Goal: Task Accomplishment & Management: Complete application form

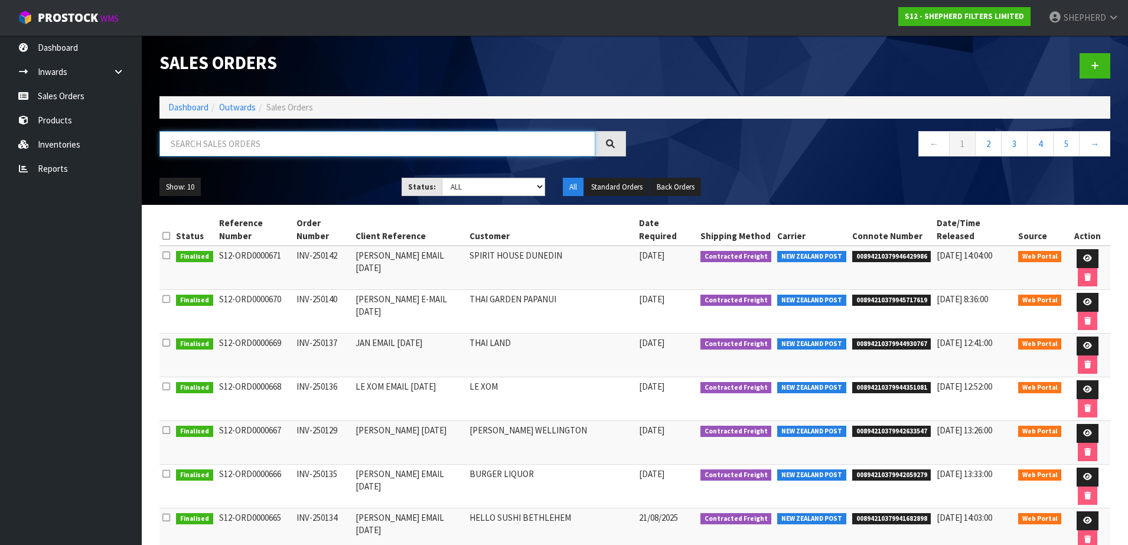
click at [291, 142] on input "text" at bounding box center [377, 143] width 436 height 25
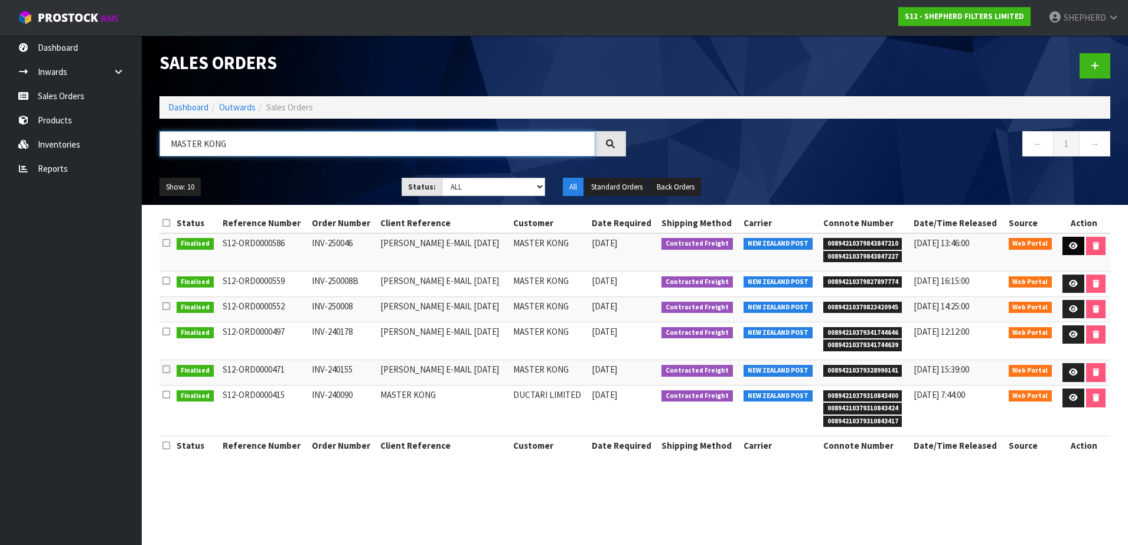
type input "MASTER KONG"
click at [1066, 244] on link at bounding box center [1073, 246] width 22 height 19
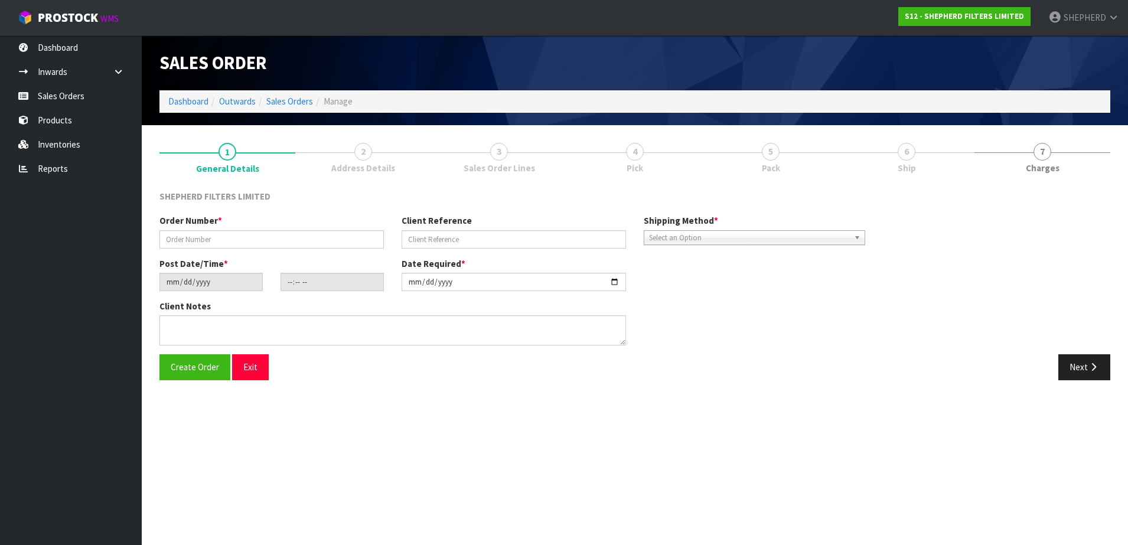
type input "INV-250046"
type input "[PERSON_NAME] E-MAIL [DATE]"
type input "[DATE]"
type input "15:53:00.000"
type input "[DATE]"
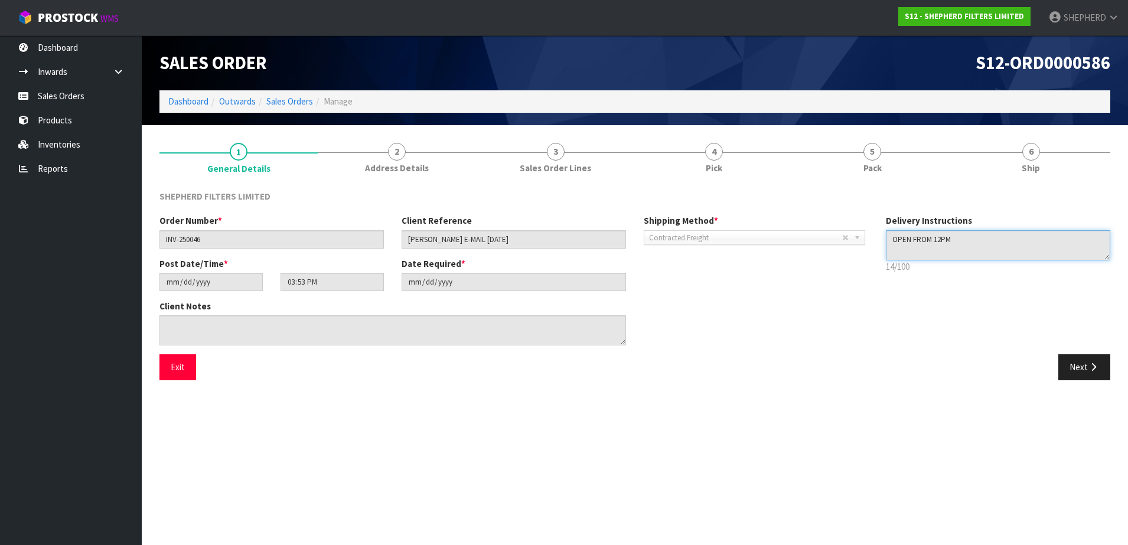
drag, startPoint x: 1007, startPoint y: 236, endPoint x: 843, endPoint y: 226, distance: 164.5
click at [843, 226] on div "Order Number * INV-250046 Client Reference [PERSON_NAME] E-MAIL [DATE] Shipping…" at bounding box center [635, 284] width 968 height 140
click at [171, 371] on button "Exit" at bounding box center [177, 366] width 37 height 25
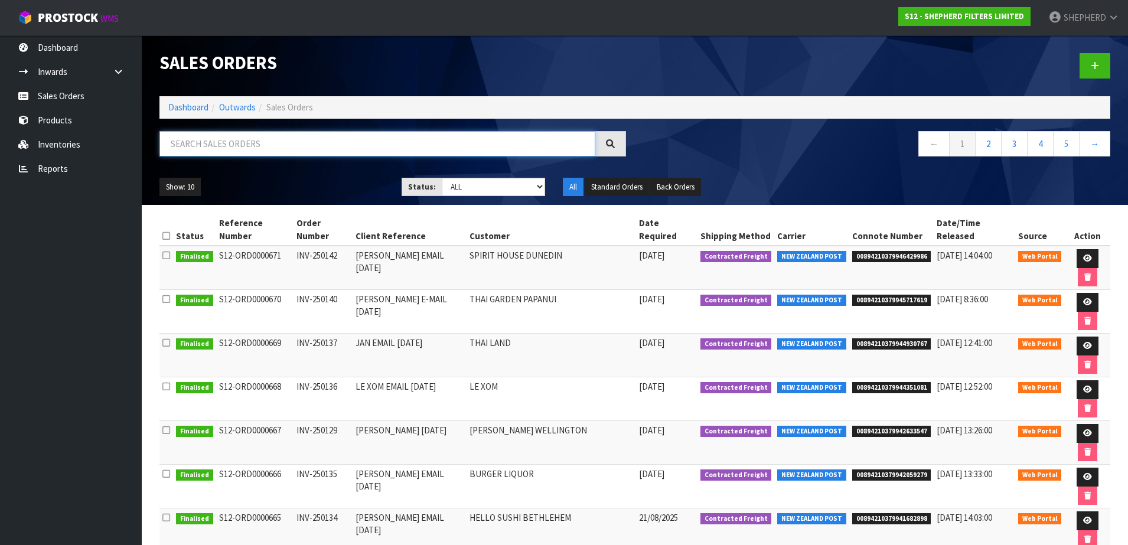
click at [429, 148] on input "text" at bounding box center [377, 143] width 436 height 25
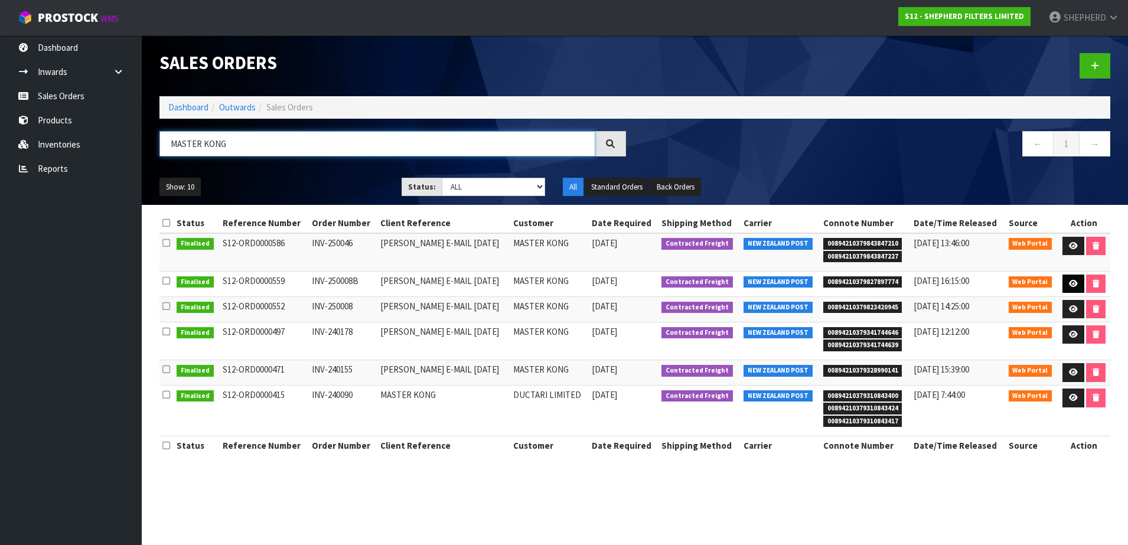
type input "MASTER KONG"
click at [1074, 281] on icon at bounding box center [1073, 284] width 9 height 8
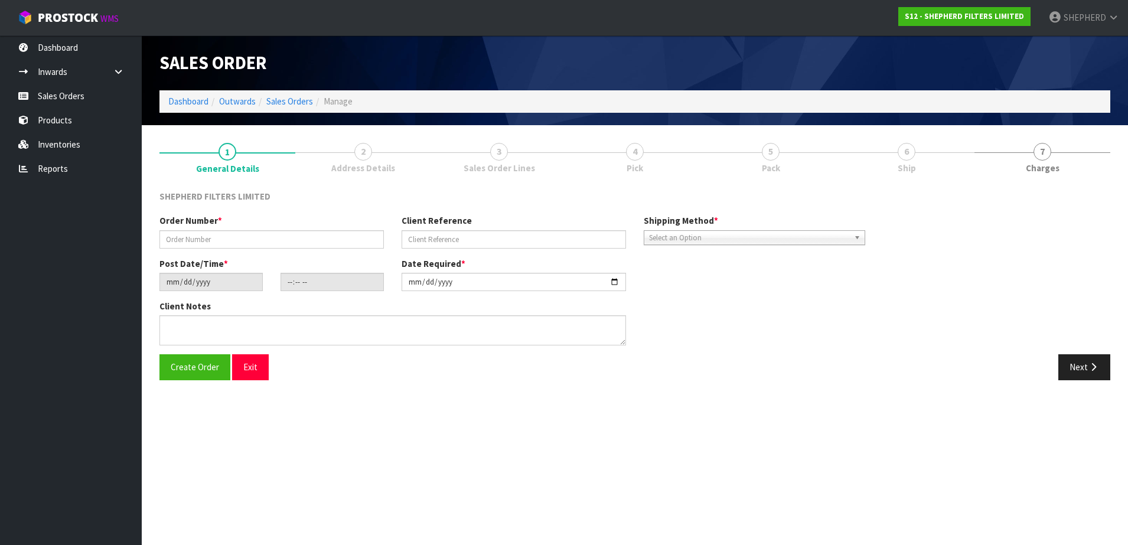
type input "INV-250008B"
type input "[PERSON_NAME] E-MAIL [DATE]"
type input "[DATE]"
type input "20:35:00.000"
type input "[DATE]"
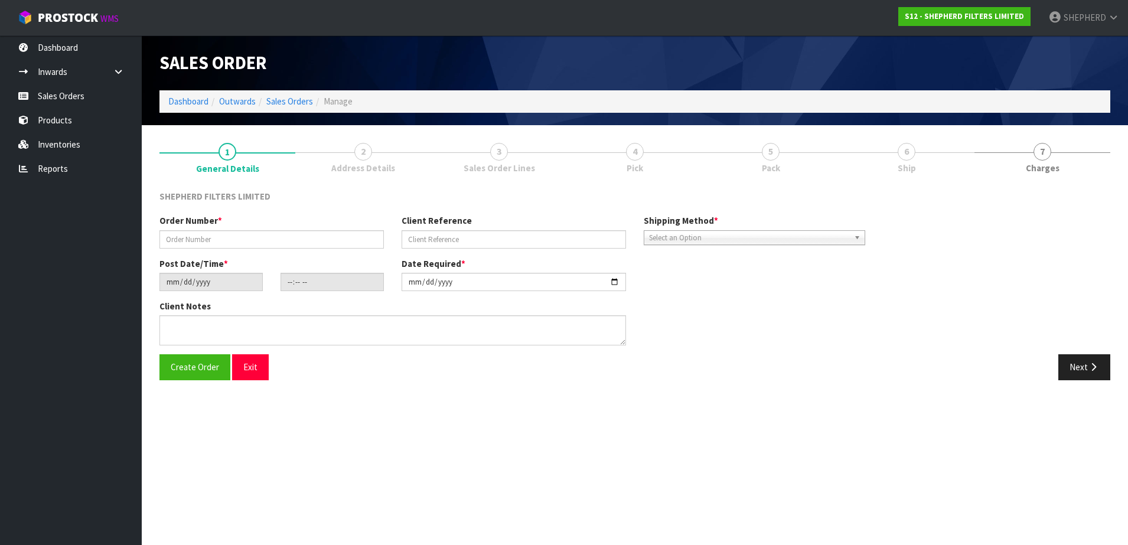
type textarea "PLACE IN CARTON THAT SUITS THIS SIZE PLS (UNLESS ALL 3 COMPACT PACKS FIT IN ONE…"
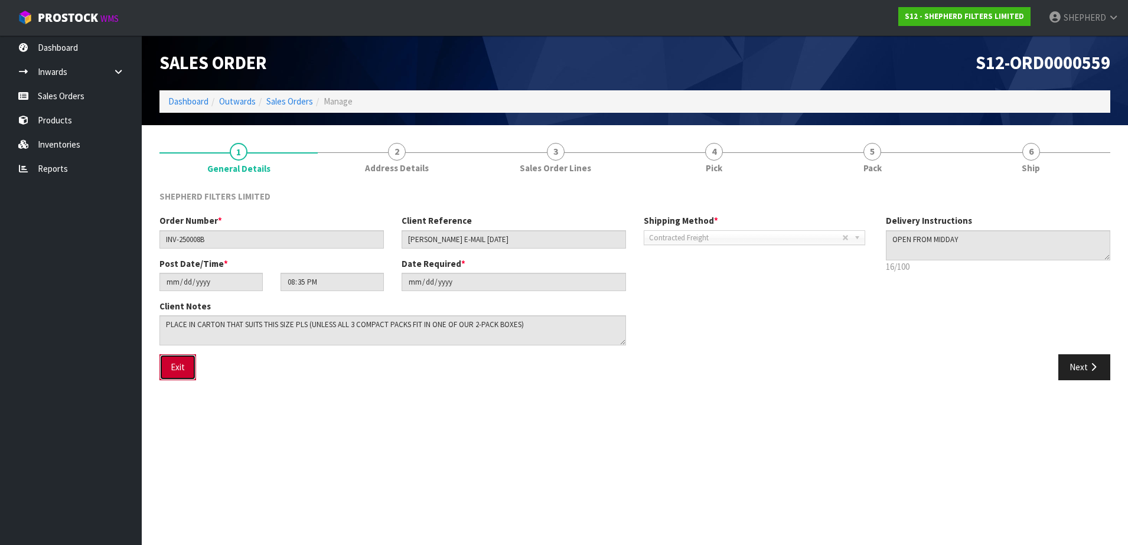
click at [180, 367] on button "Exit" at bounding box center [177, 366] width 37 height 25
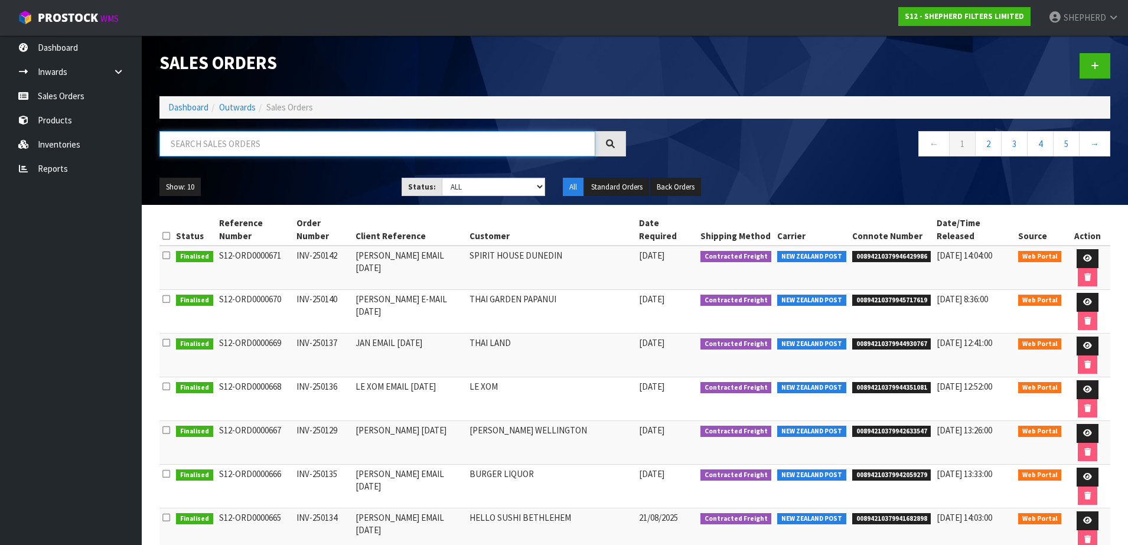
click at [216, 145] on input "text" at bounding box center [377, 143] width 436 height 25
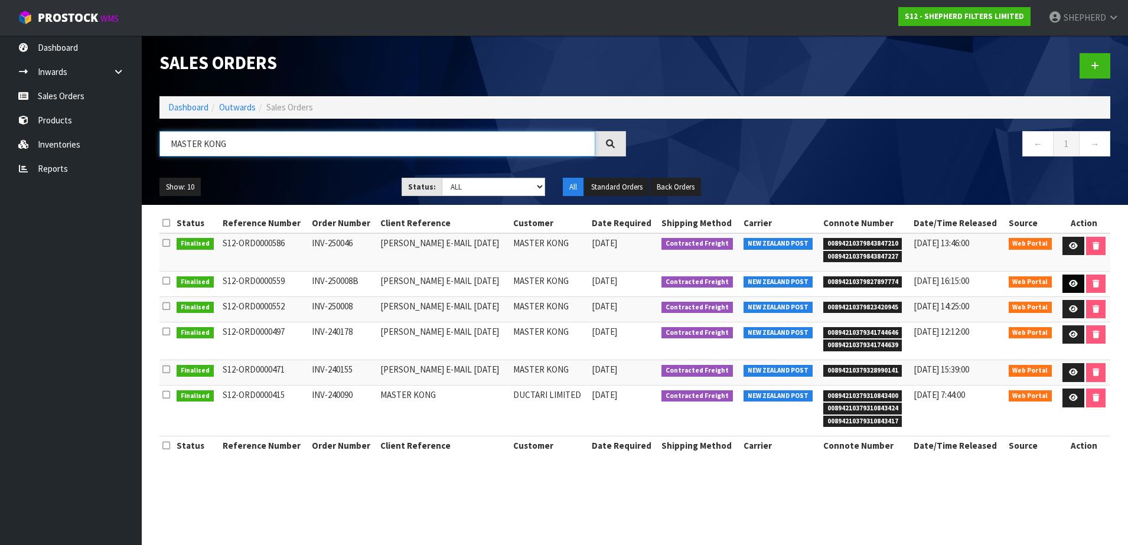
type input "MASTER KONG"
click at [1065, 279] on link at bounding box center [1073, 284] width 22 height 19
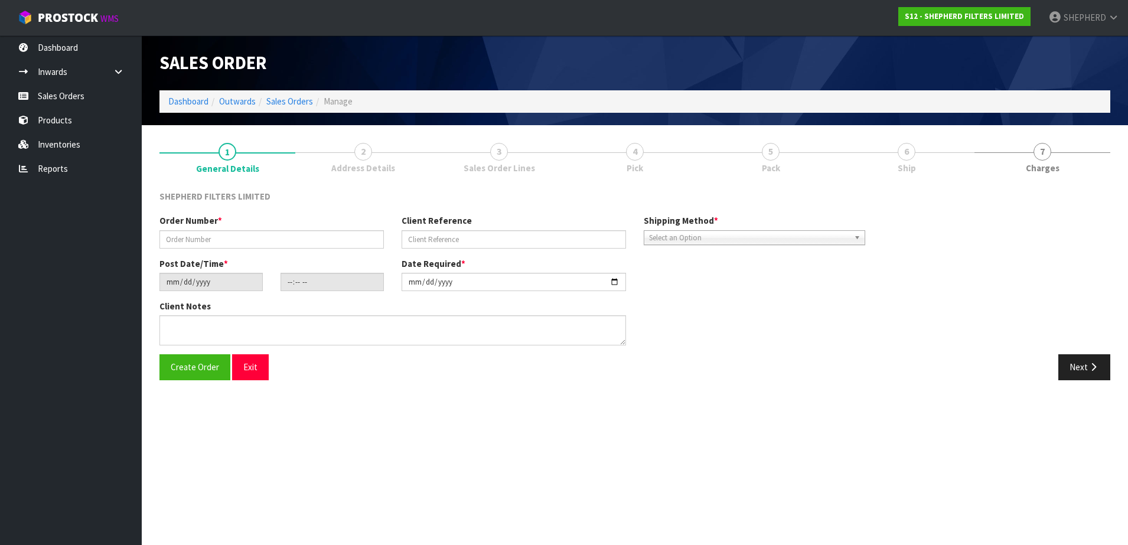
type input "INV-250008B"
type input "[PERSON_NAME] E-MAIL [DATE]"
type input "[DATE]"
type input "20:35:00.000"
type input "[DATE]"
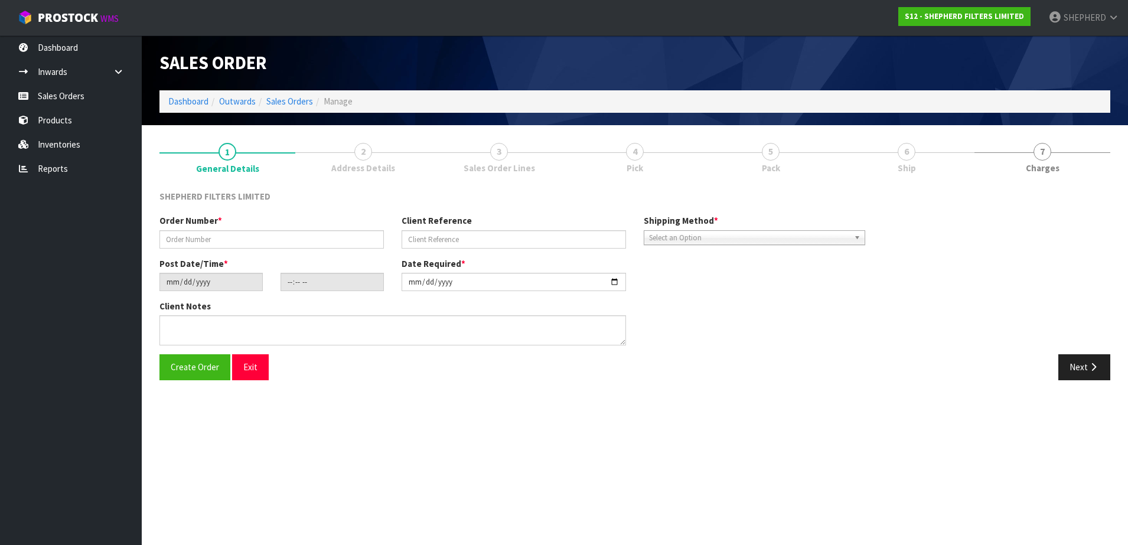
type textarea "PLACE IN CARTON THAT SUITS THIS SIZE PLS (UNLESS ALL 3 COMPACT PACKS FIT IN ONE…"
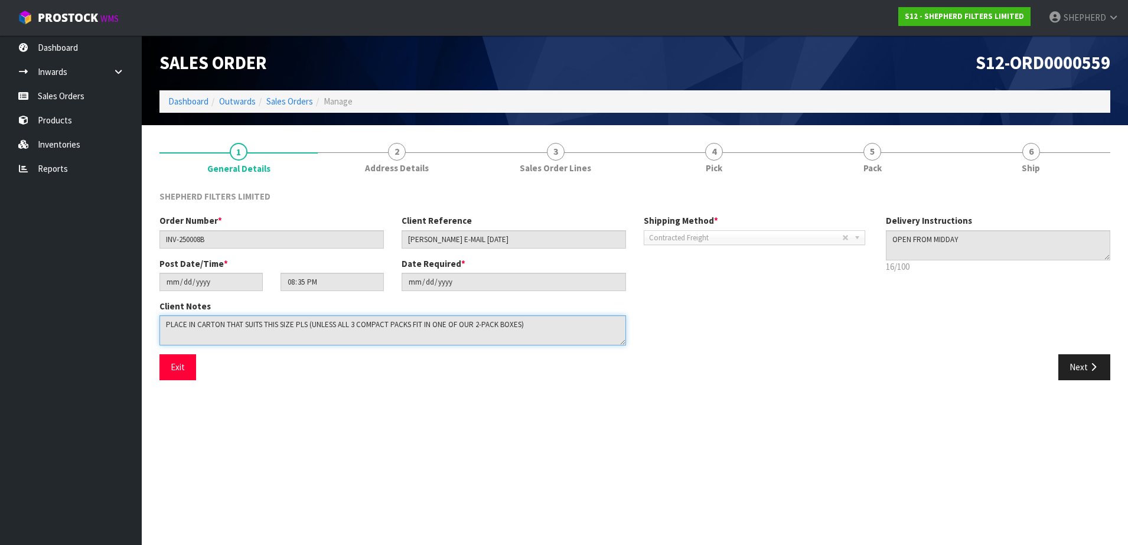
drag, startPoint x: 543, startPoint y: 326, endPoint x: 142, endPoint y: 306, distance: 402.0
click at [142, 306] on section "1 General Details 2 Address Details 3 Sales Order Lines 4 Pick 5 Pack 6 Ship SH…" at bounding box center [635, 261] width 986 height 273
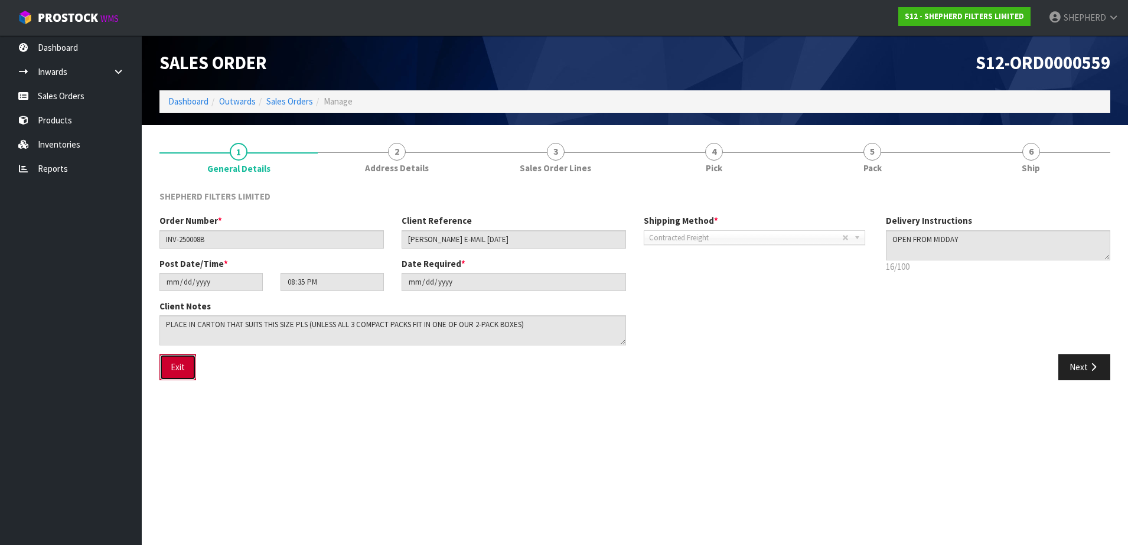
click at [183, 370] on button "Exit" at bounding box center [177, 366] width 37 height 25
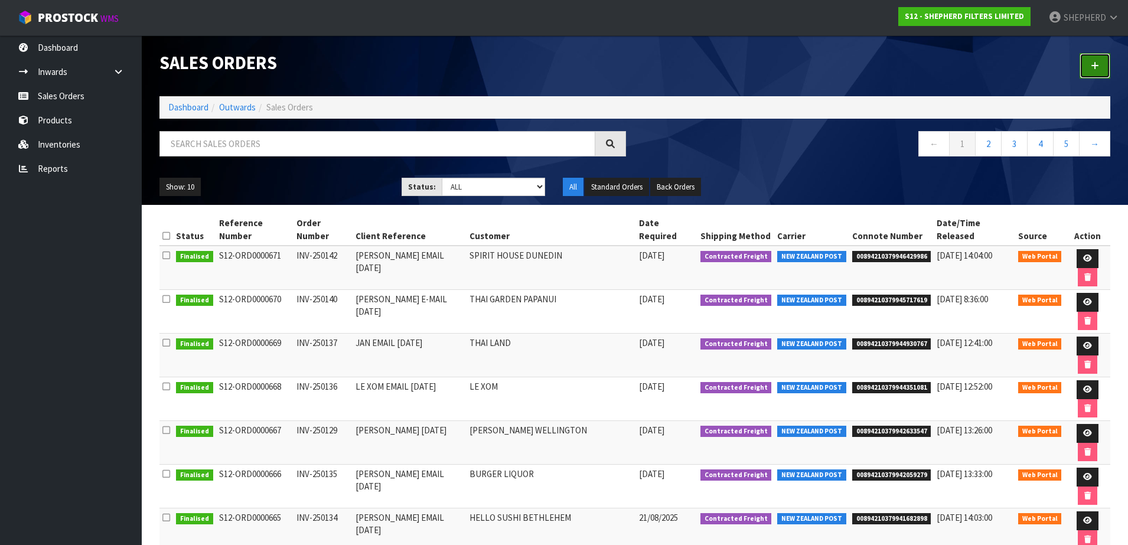
click at [1101, 67] on link at bounding box center [1094, 65] width 31 height 25
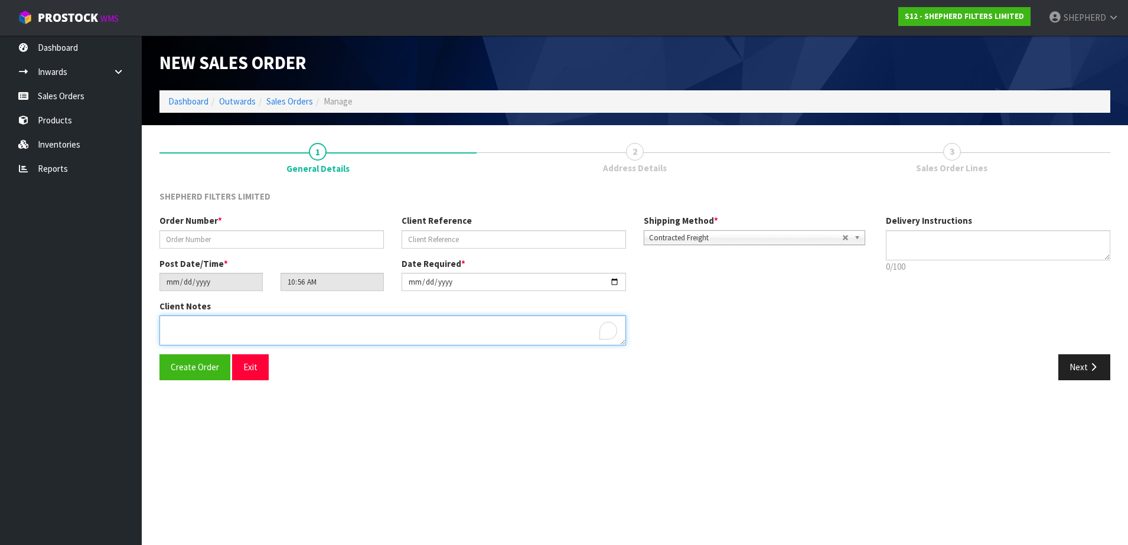
click at [429, 319] on textarea "To enrich screen reader interactions, please activate Accessibility in Grammarl…" at bounding box center [392, 330] width 466 height 30
paste textarea "PLACE IN CARTON THAT SUITS THIS SIZE PLS (UNLESS ALL 3 COMPACT PACKS FIT IN ONE…"
type textarea "PLACE IN CARTON THAT SUITS THIS SIZE PLS (UNLESS ALL 3 COMPACT PACKS FIT IN ONE…"
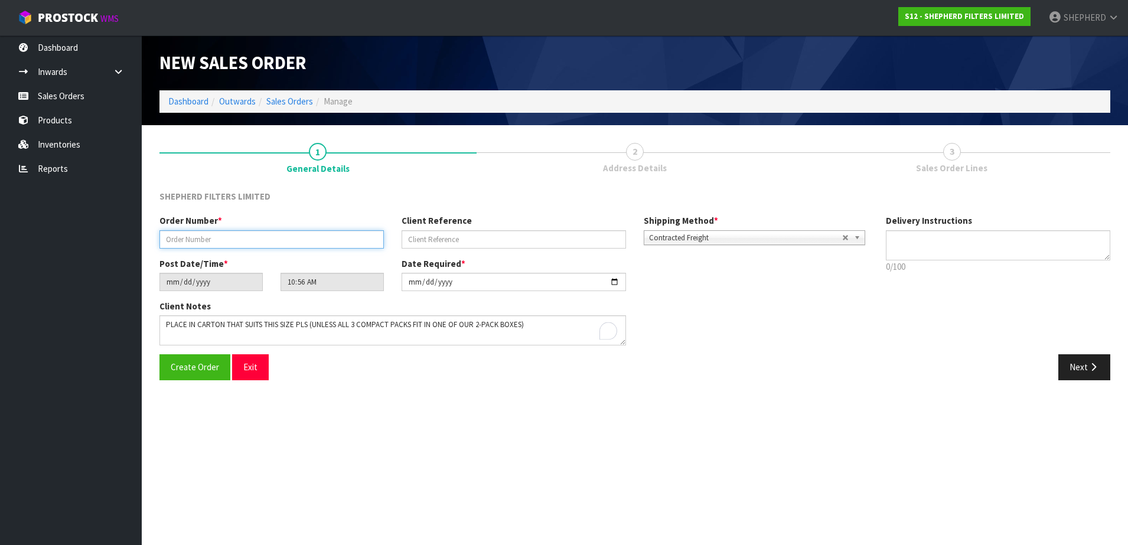
click at [258, 236] on input "text" at bounding box center [271, 239] width 224 height 18
paste input "INV-250139"
type input "INV-250139"
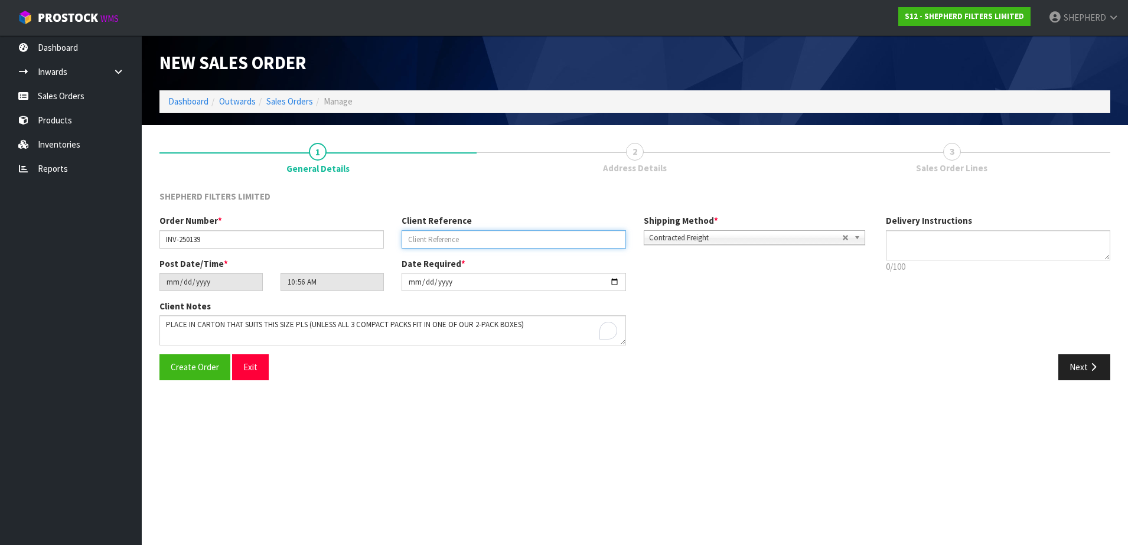
click at [468, 239] on input "text" at bounding box center [514, 239] width 224 height 18
paste input "[PERSON_NAME] E-MAIL [DATE]"
type input "[PERSON_NAME] E-MAIL [DATE]"
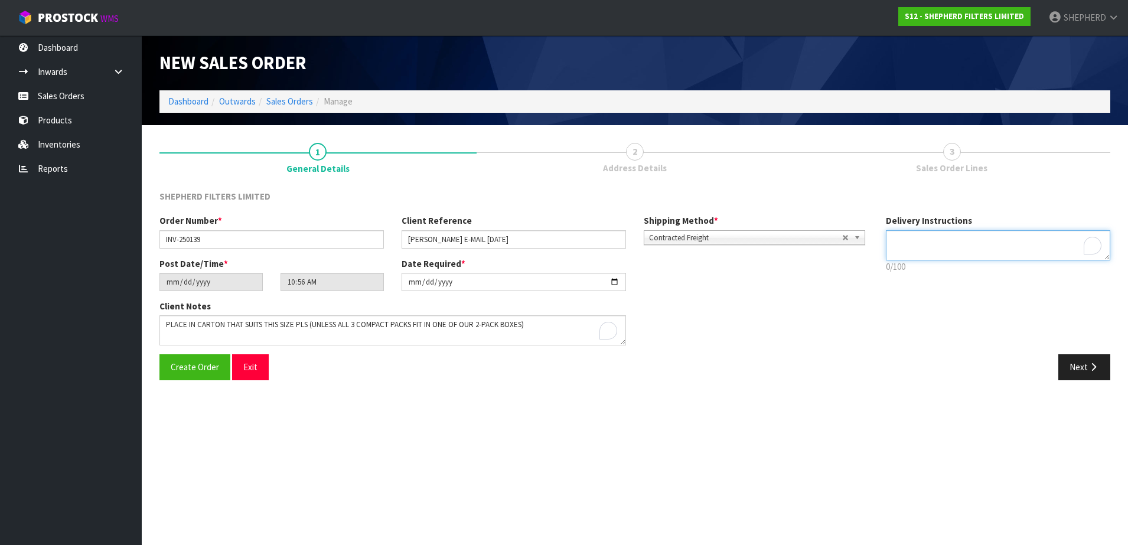
click at [919, 247] on textarea "To enrich screen reader interactions, please activate Accessibility in Grammarl…" at bounding box center [998, 245] width 224 height 30
type textarea "OPEN FROM MIDDAY"
click at [204, 370] on span "Create Order" at bounding box center [195, 366] width 48 height 11
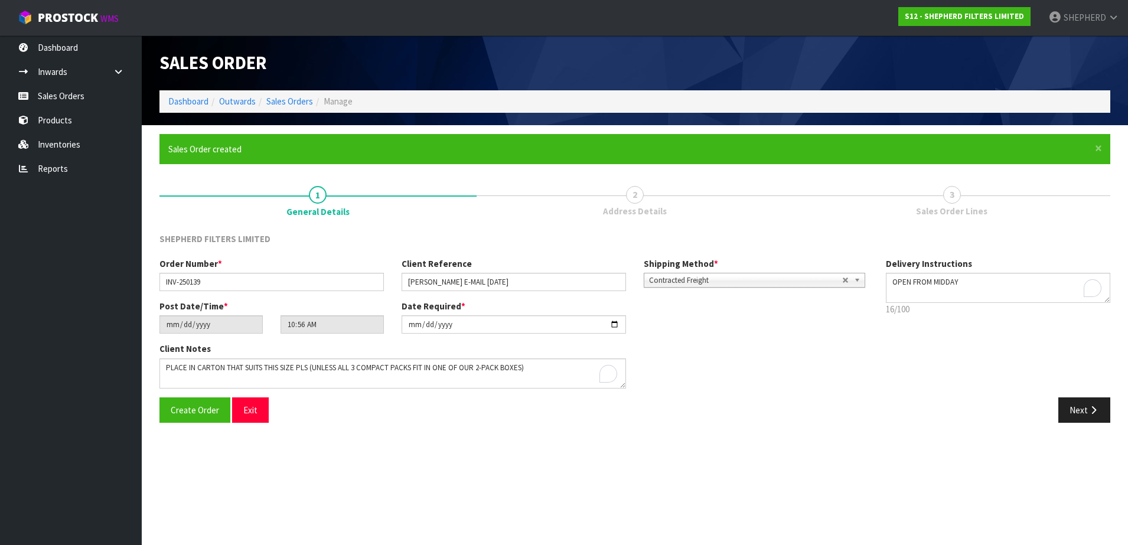
type input "12:56:00.000"
click at [1076, 403] on button "Next" at bounding box center [1084, 409] width 52 height 25
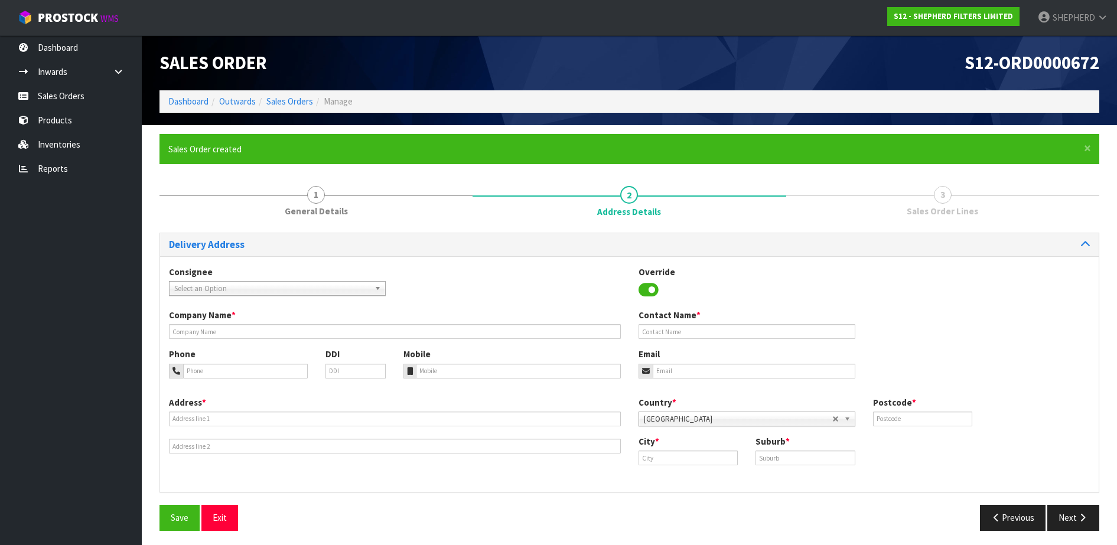
click at [336, 291] on span "Select an Option" at bounding box center [271, 289] width 195 height 14
type input "master kong"
click at [296, 325] on li "MASTER [PERSON_NAME] / KITCHEN" at bounding box center [277, 322] width 211 height 15
type input "MASTER KONG"
type input "[PERSON_NAME] / KITCHEN"
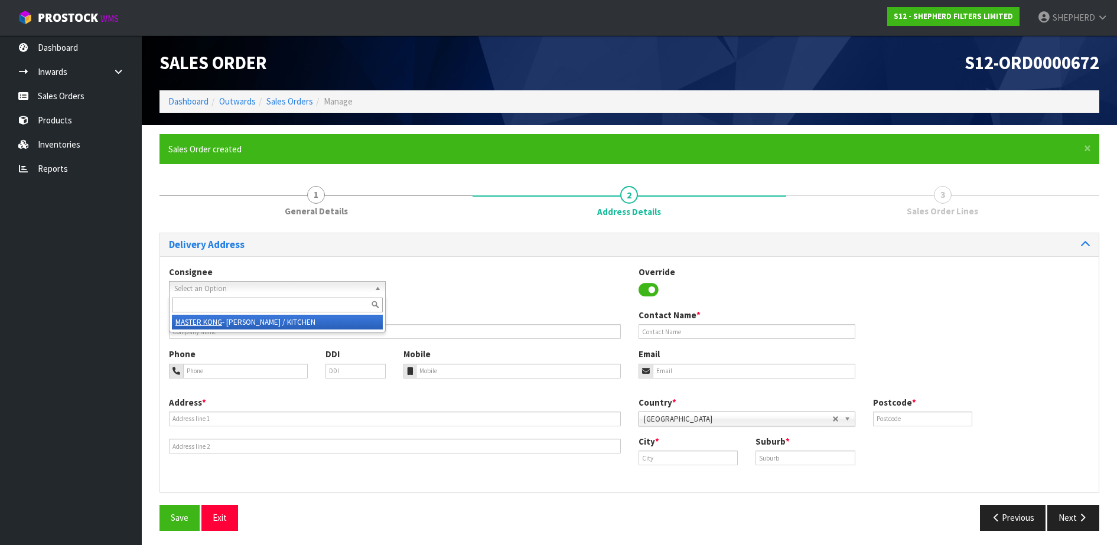
type input "04 471 1776"
type input "[PERSON_NAME][EMAIL_ADDRESS][DOMAIN_NAME]"
type input "33 CUSTOMHOUSE QUAY"
type input "6011"
type input "[GEOGRAPHIC_DATA]"
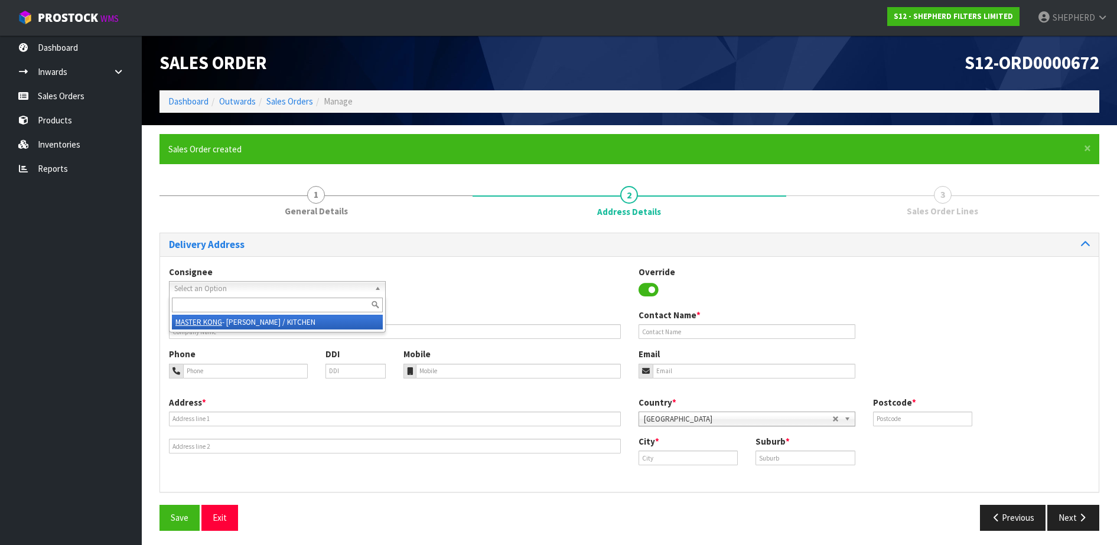
type input "[GEOGRAPHIC_DATA]"
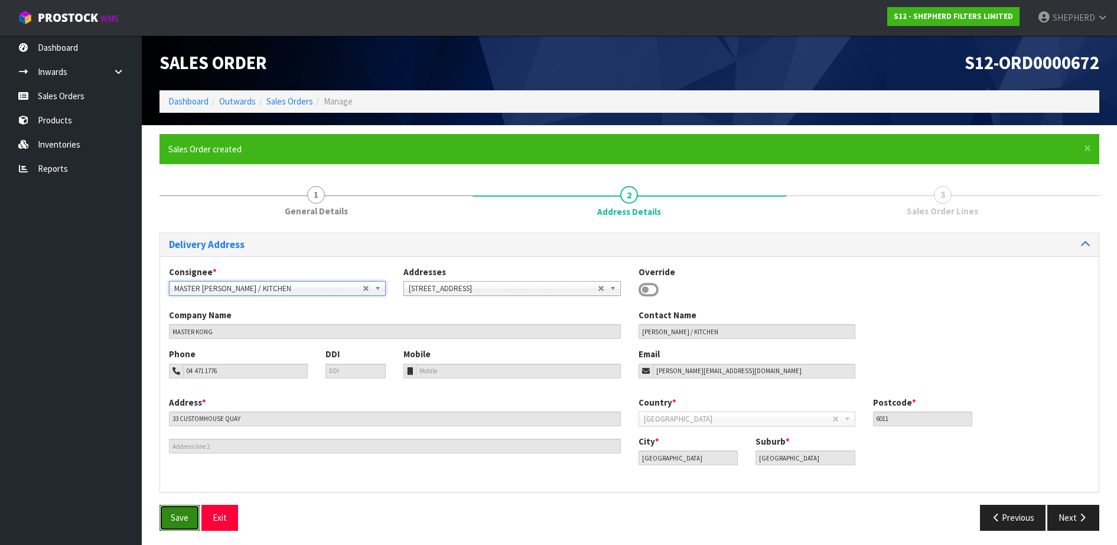
click at [173, 513] on span "Save" at bounding box center [180, 517] width 18 height 11
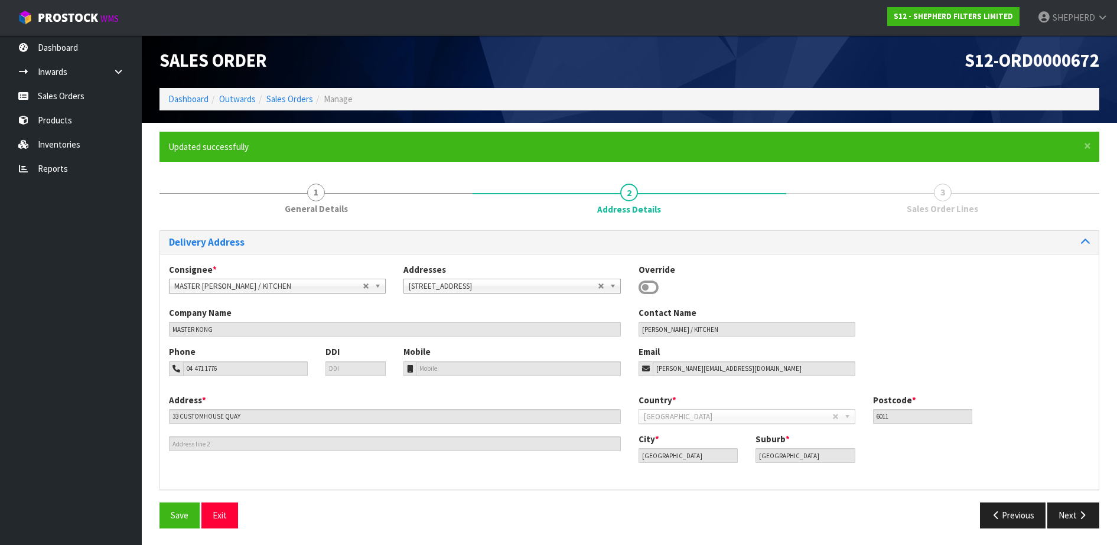
scroll to position [4, 0]
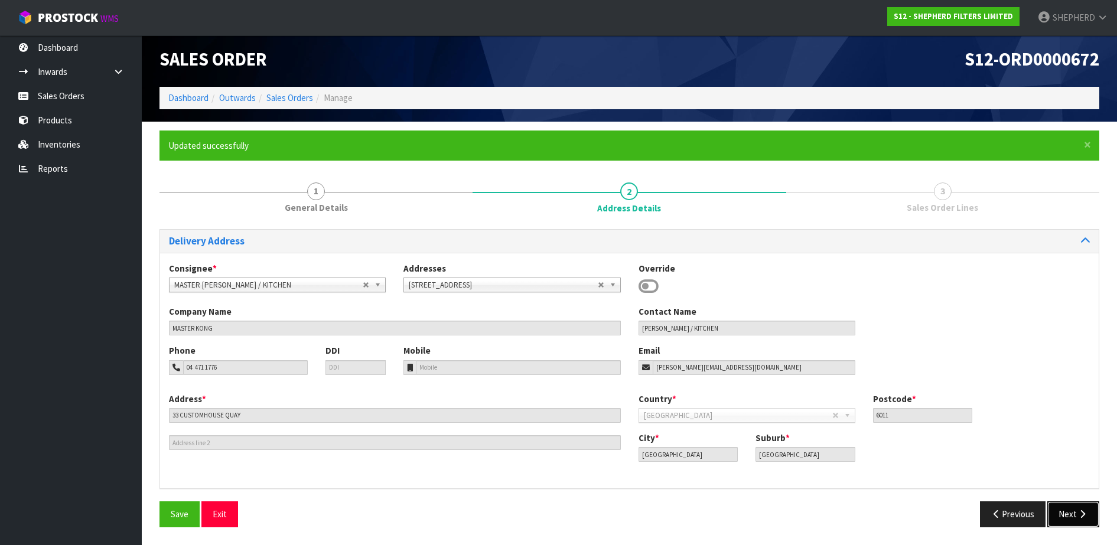
click at [1071, 513] on button "Next" at bounding box center [1073, 513] width 52 height 25
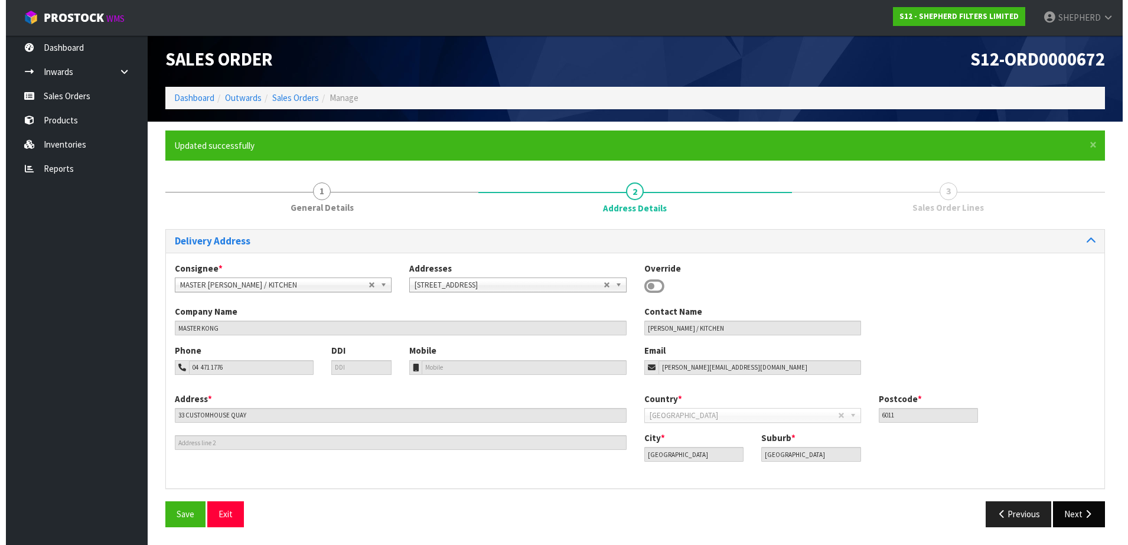
scroll to position [0, 0]
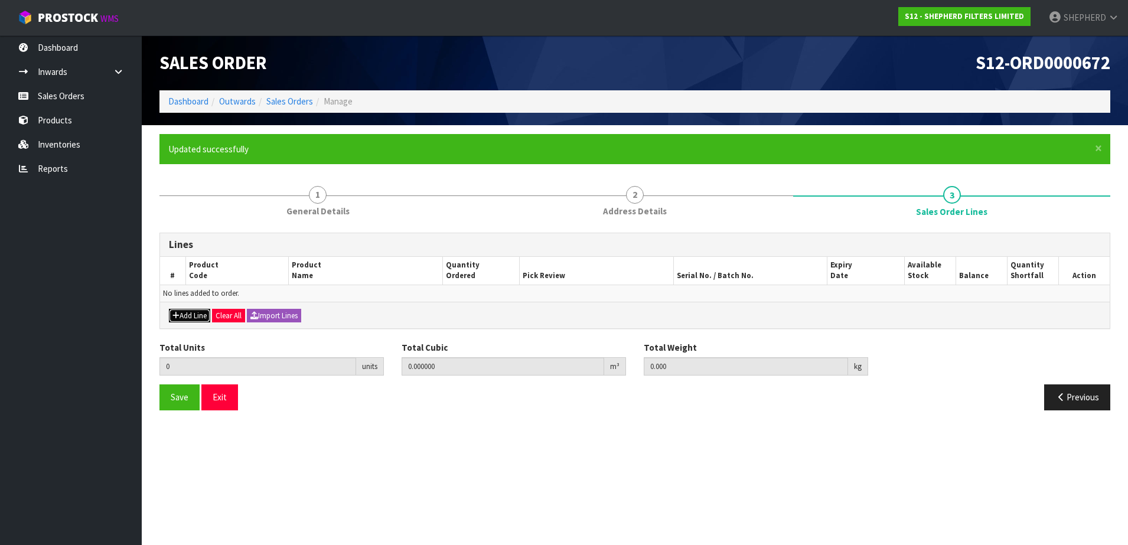
click at [193, 313] on button "Add Line" at bounding box center [189, 316] width 41 height 14
type input "0"
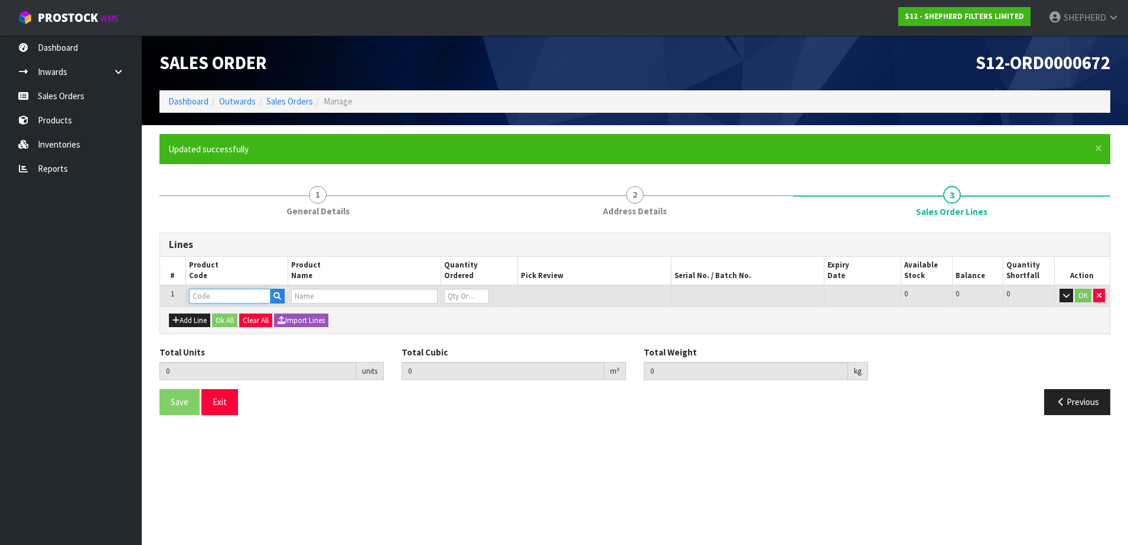
click at [220, 301] on input "text" at bounding box center [229, 296] width 81 height 15
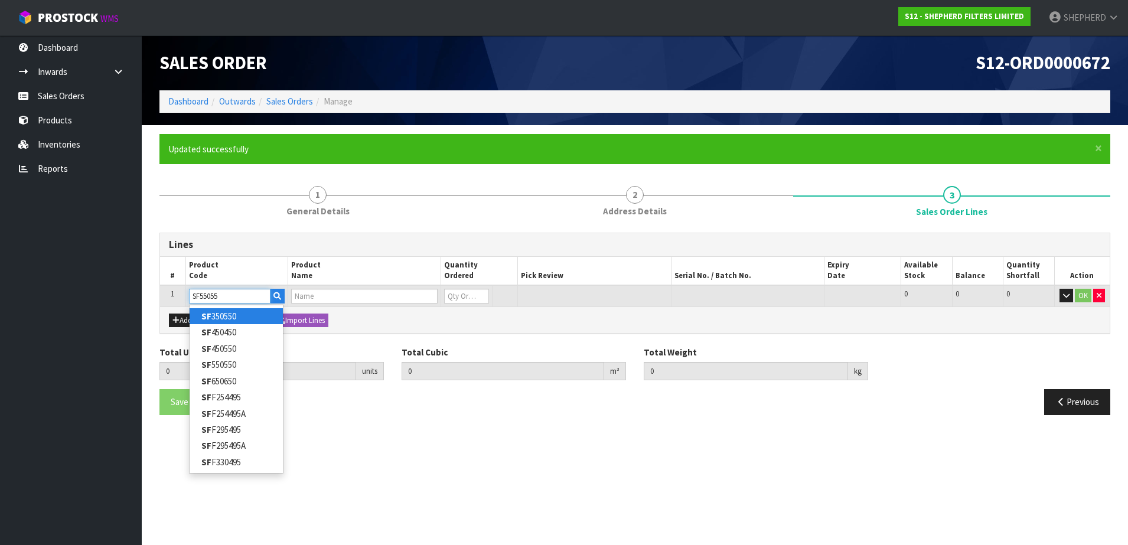
type input "SF550550"
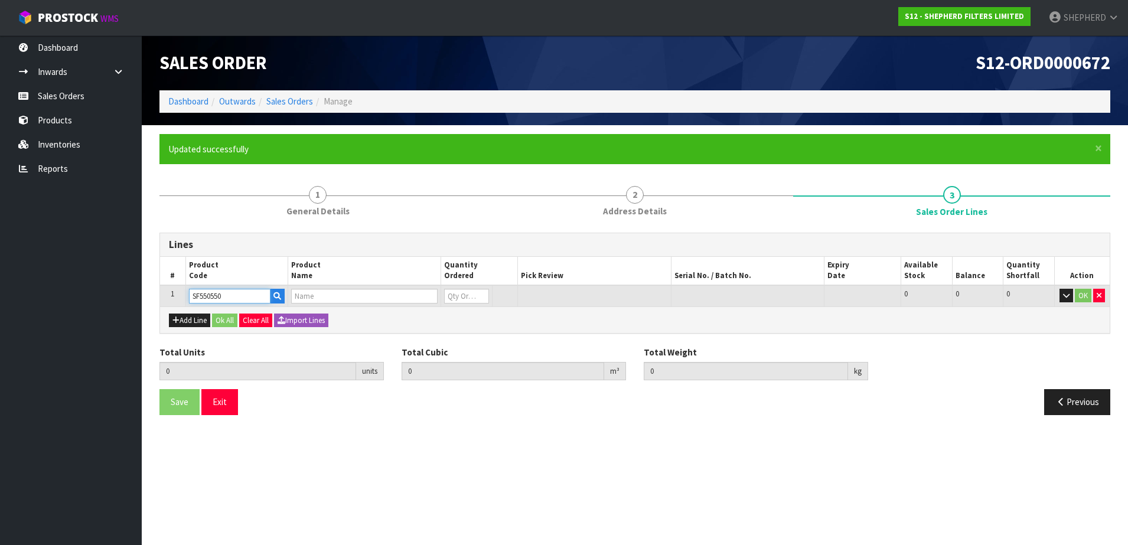
type input "0.000000"
type input "0.000"
type input "SHEPHERD FILTERS 550 X 550 - CODE SF550550"
type input "0"
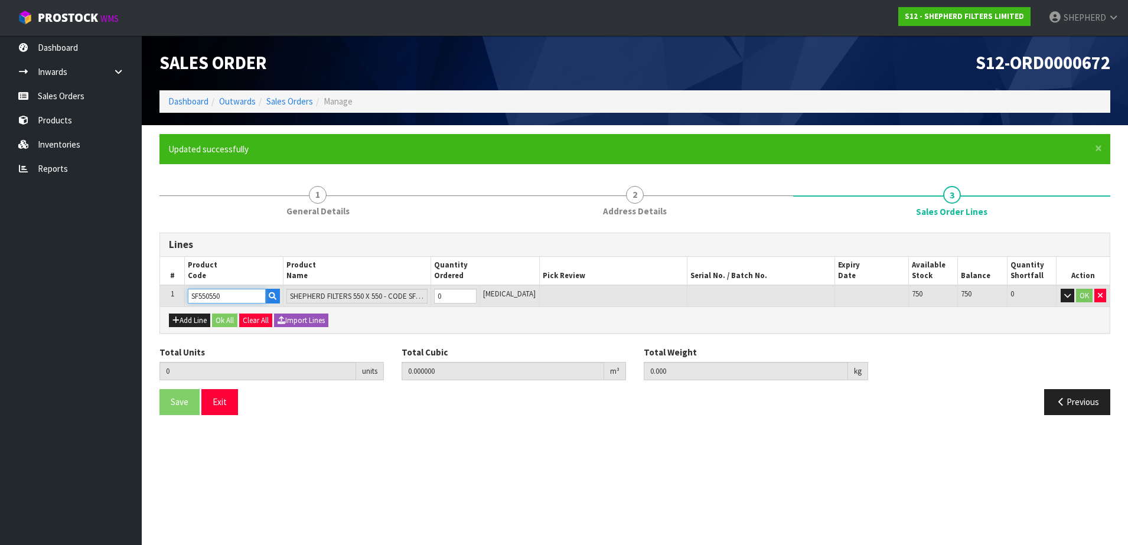
type input "SF550550"
drag, startPoint x: 459, startPoint y: 300, endPoint x: 420, endPoint y: 285, distance: 42.2
click at [420, 285] on tr "1 SF550550 SHEPHERD FILTERS 550 X 550 - CODE SF550550 0 [MEDICAL_DATA] 750 750 …" at bounding box center [634, 296] width 949 height 22
type input "1"
type input "0.000583"
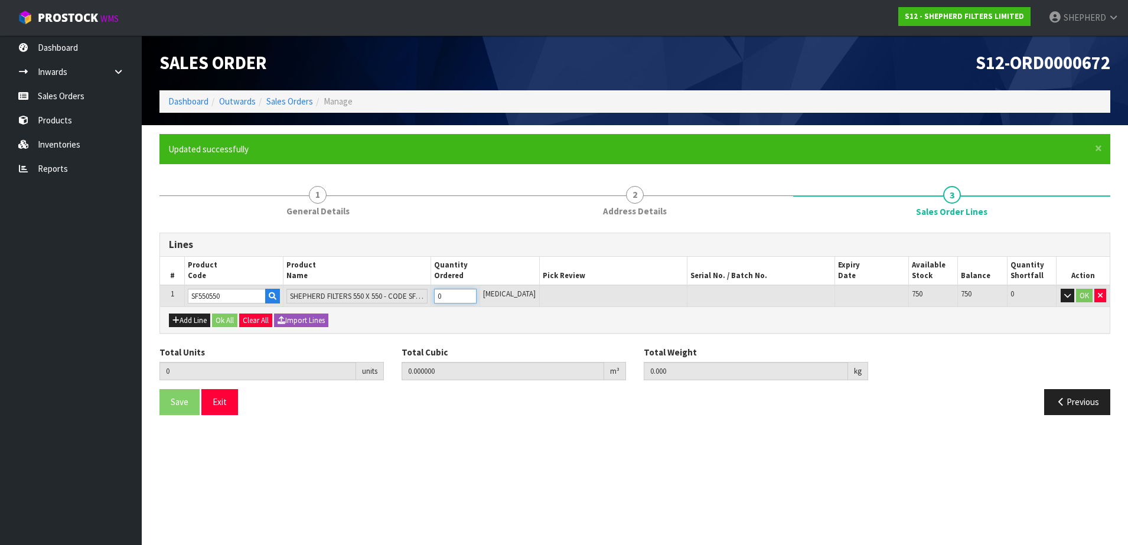
type input "0.06"
type input "1"
type input "15"
type input "0.008745"
type input "0.9"
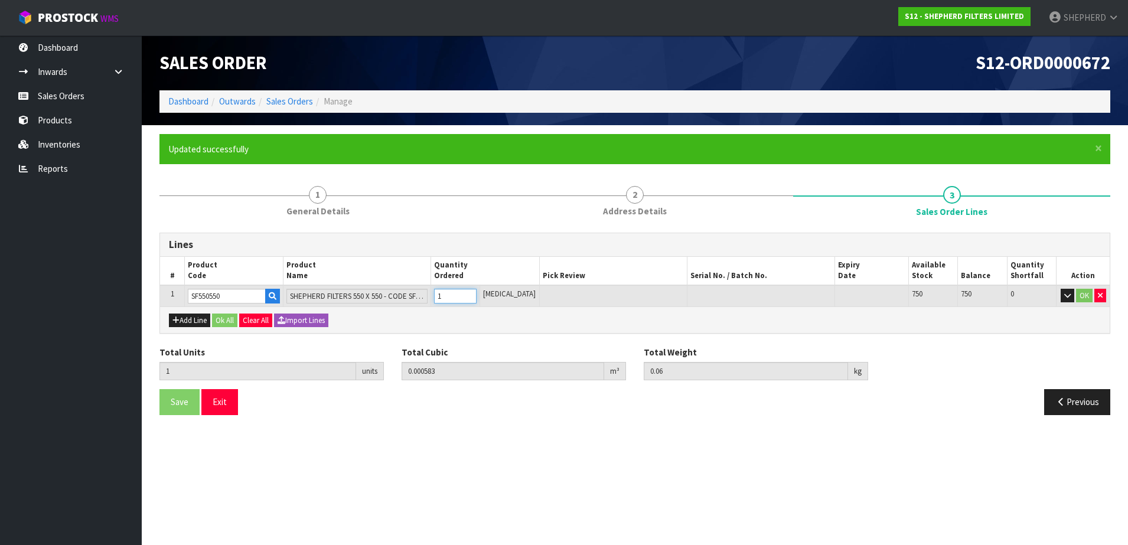
type input "15"
type input "150"
type input "0.14877"
type input "9"
type input "150"
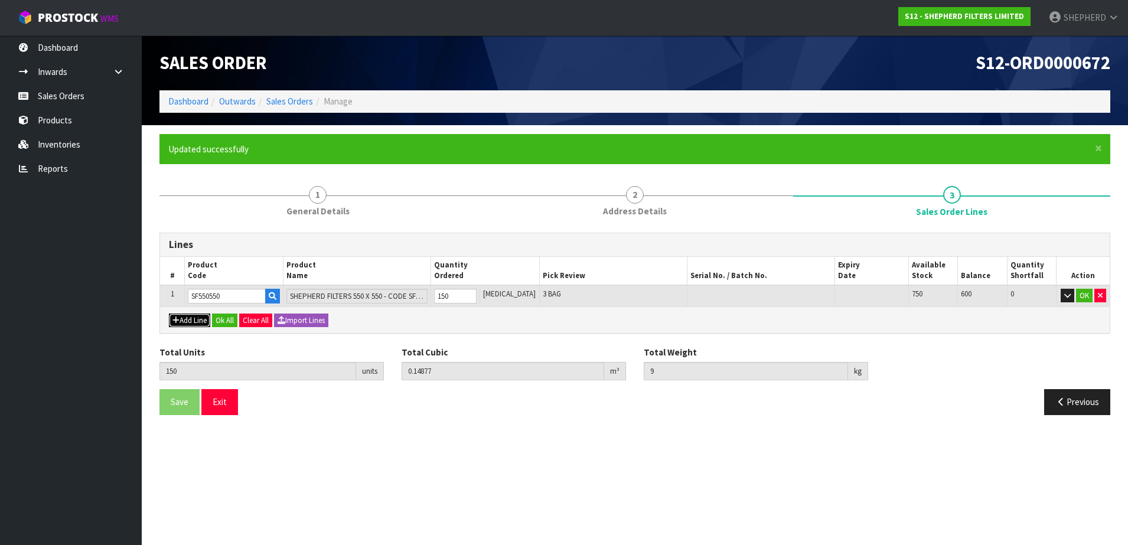
click at [184, 324] on button "Add Line" at bounding box center [189, 321] width 41 height 14
type input "0"
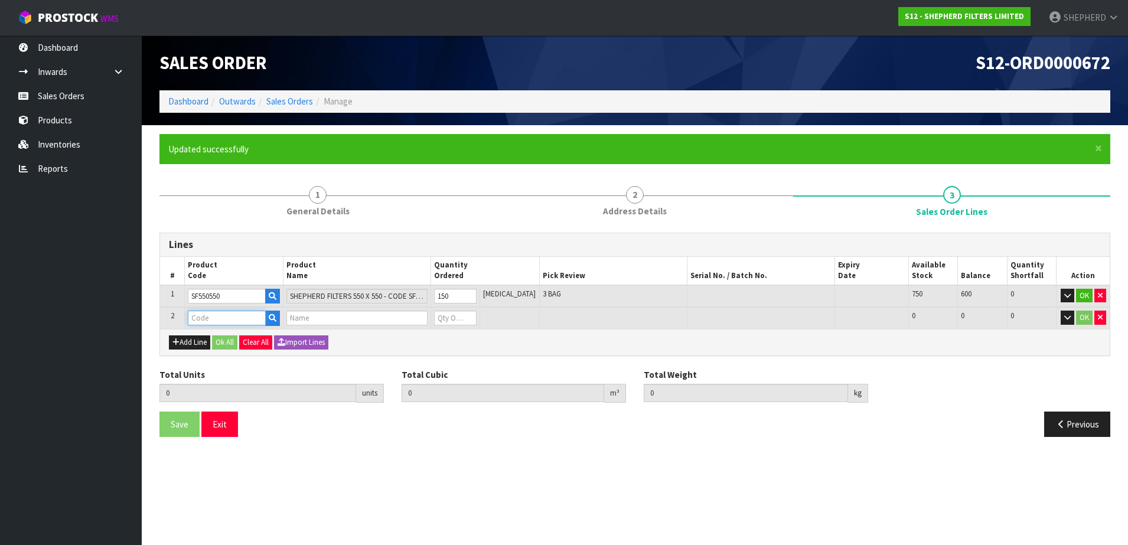
click at [212, 314] on input "text" at bounding box center [227, 318] width 78 height 15
type input "CARD"
click at [229, 335] on link "CARD BOARD SHIPPERS" at bounding box center [246, 338] width 113 height 16
type input "CARDBOARD SHIPPERS"
type input "150"
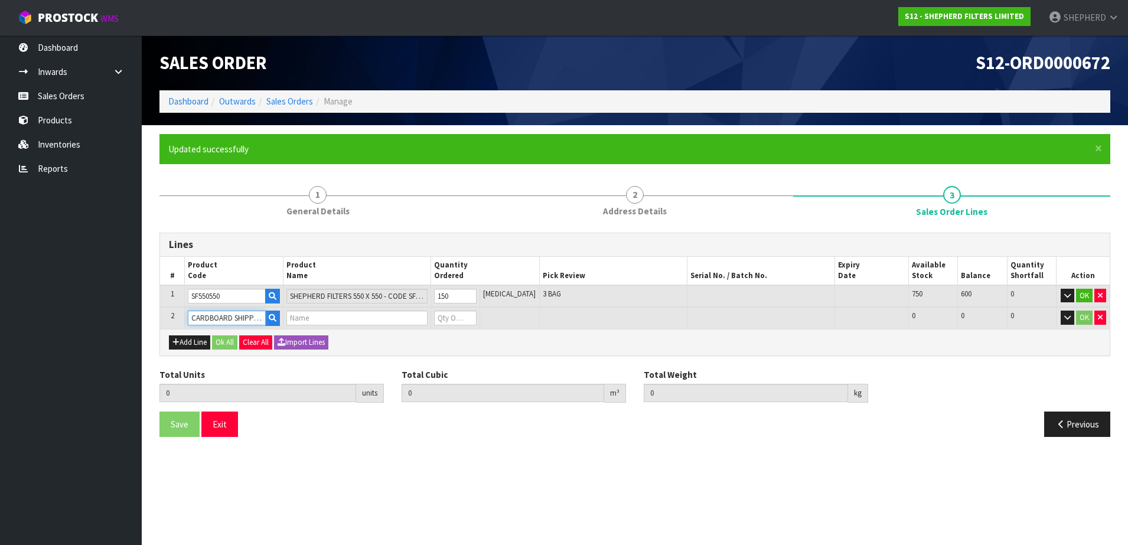
type input "0.14877"
type input "9"
type input "2-PACK BOXES"
type input "0"
drag, startPoint x: 468, startPoint y: 312, endPoint x: 376, endPoint y: 306, distance: 91.7
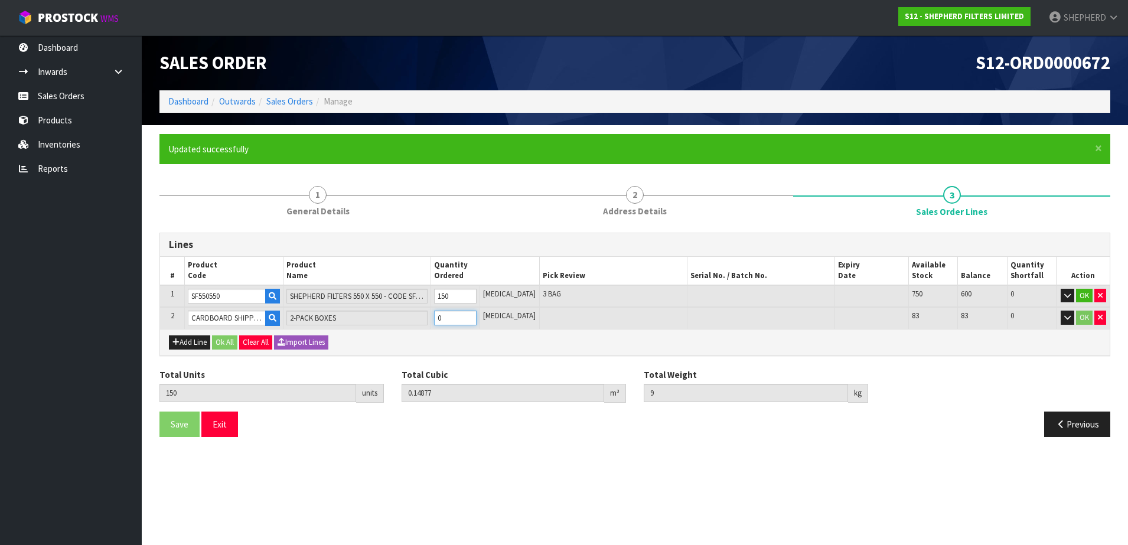
click at [376, 307] on tr "2 CARDBOARD SHIPPERS 2-PACK BOXES 0 [MEDICAL_DATA] 83 83 0 OK" at bounding box center [634, 318] width 949 height 22
type input "151"
type input "0.149716"
type input "9.1"
type input "1"
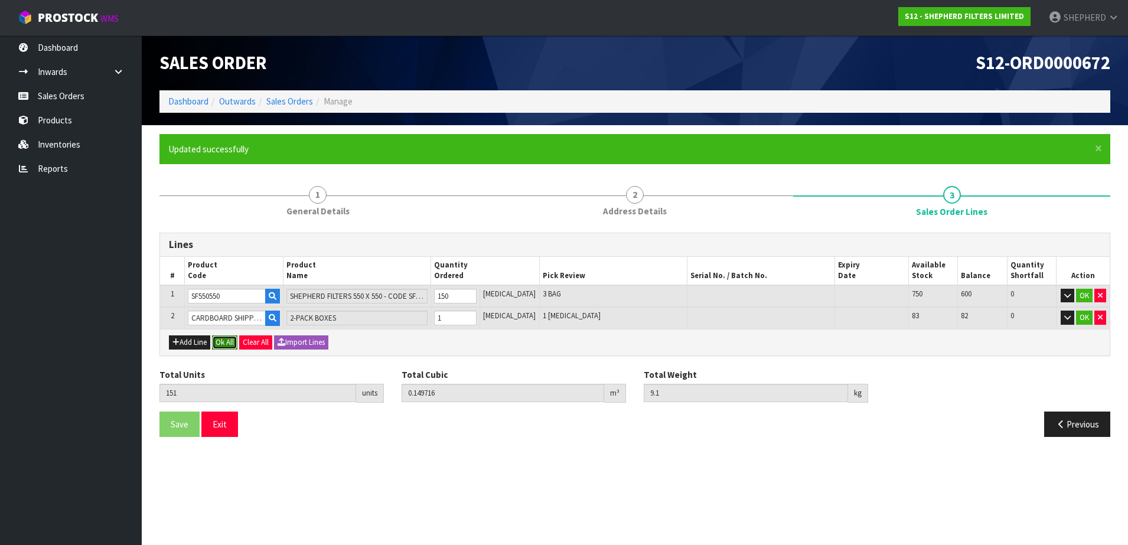
click at [227, 345] on button "Ok All" at bounding box center [224, 342] width 25 height 14
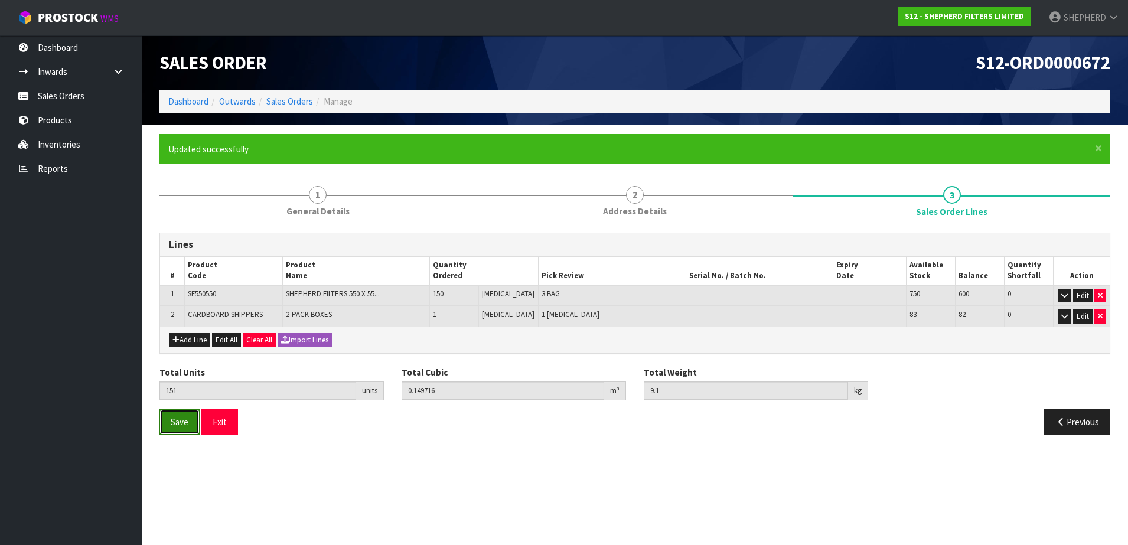
click at [177, 425] on span "Save" at bounding box center [180, 421] width 18 height 11
click at [182, 426] on span "Save" at bounding box center [180, 421] width 18 height 11
click at [220, 426] on button "Exit" at bounding box center [219, 421] width 37 height 25
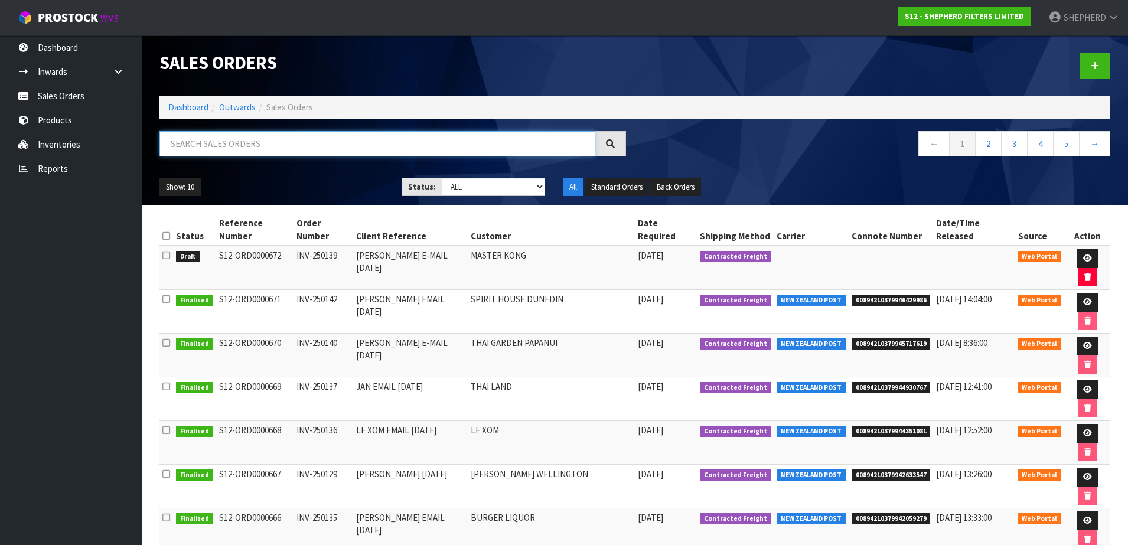
click at [307, 146] on input "text" at bounding box center [377, 143] width 436 height 25
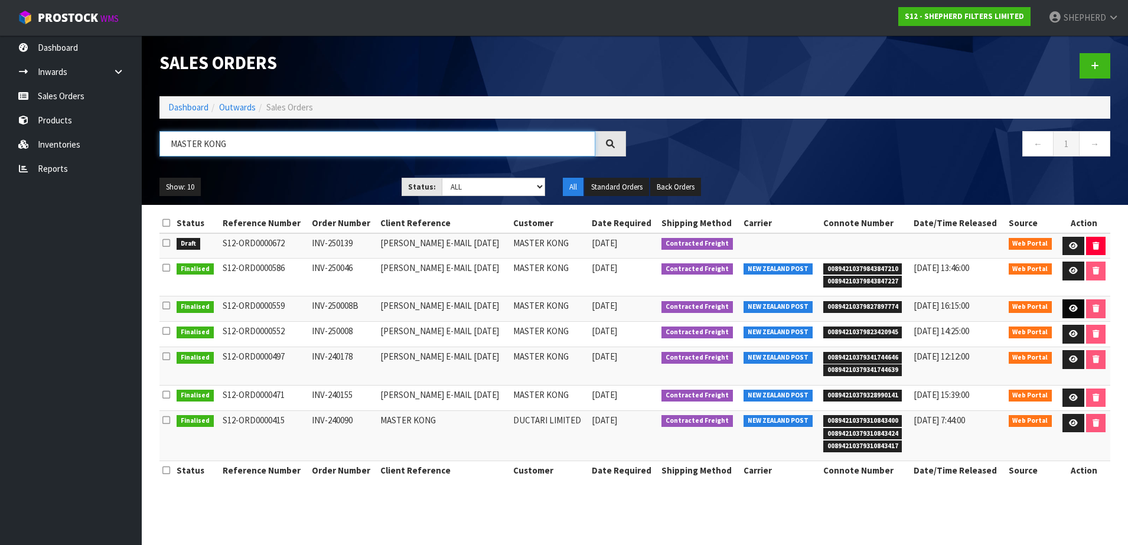
type input "MASTER KONG"
click at [1063, 305] on link at bounding box center [1073, 308] width 22 height 19
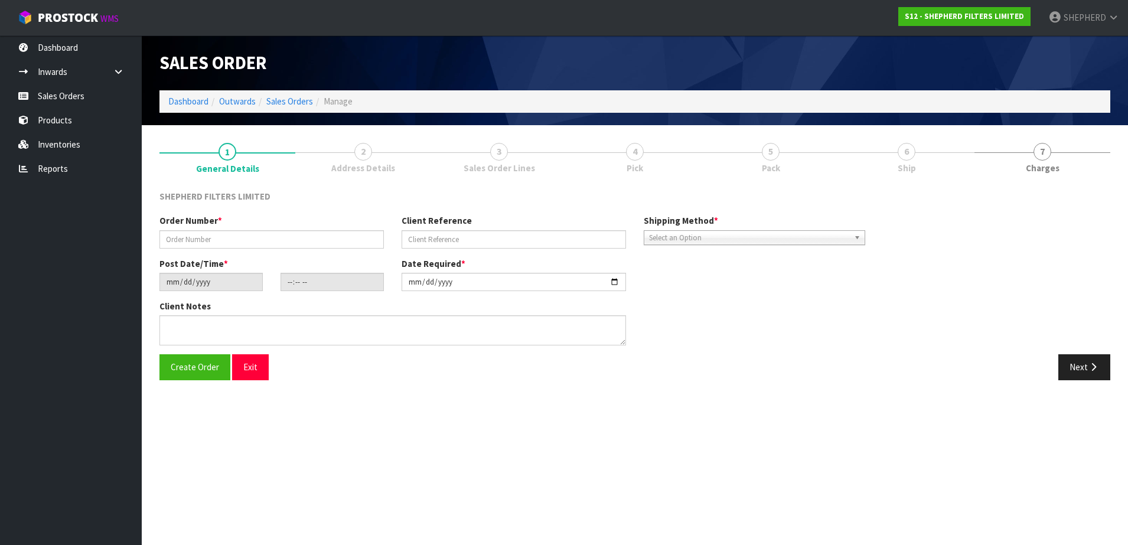
type input "INV-250008B"
type input "[PERSON_NAME] E-MAIL [DATE]"
type input "[DATE]"
type input "20:35:00.000"
type input "[DATE]"
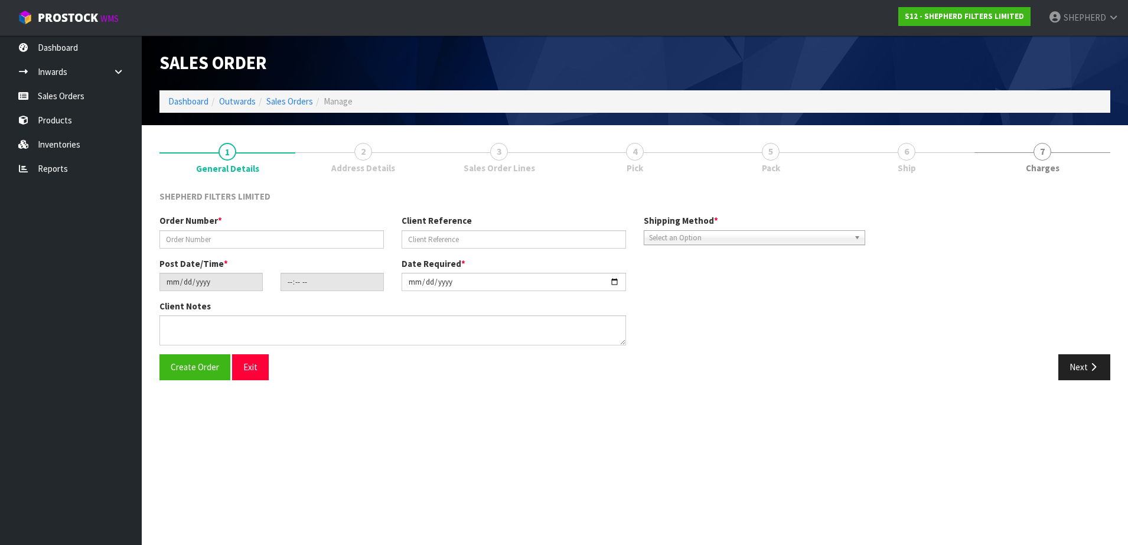
type textarea "PLACE IN CARTON THAT SUITS THIS SIZE PLS (UNLESS ALL 3 COMPACT PACKS FIT IN ONE…"
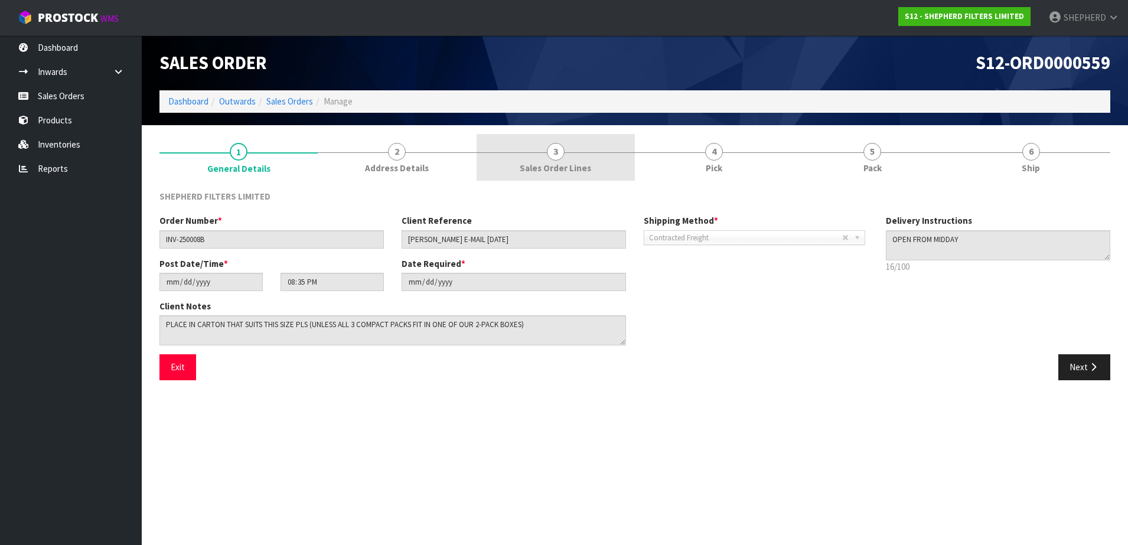
click at [560, 149] on span "3" at bounding box center [556, 152] width 18 height 18
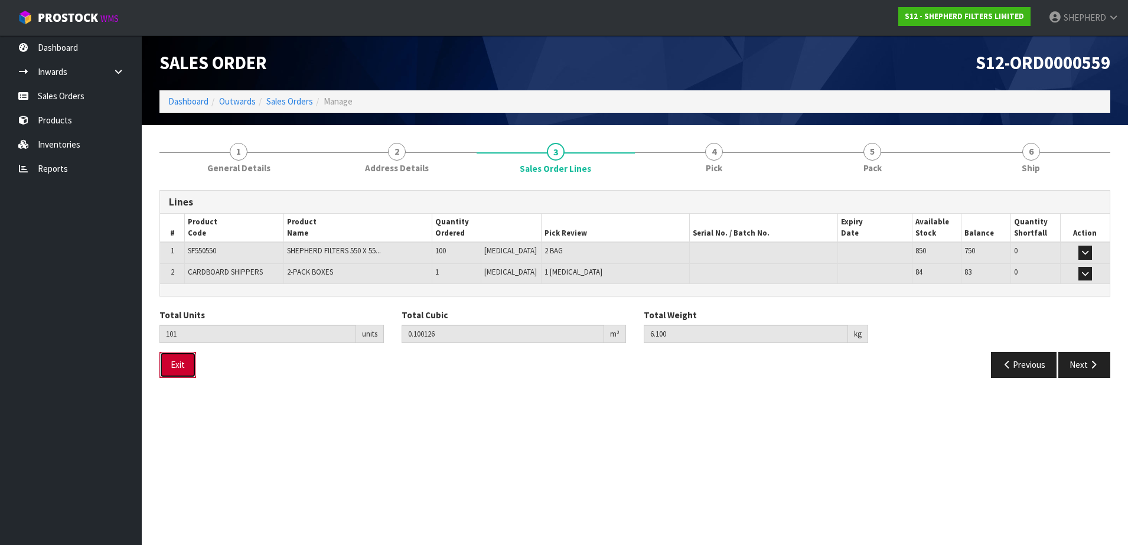
click at [175, 361] on button "Exit" at bounding box center [177, 364] width 37 height 25
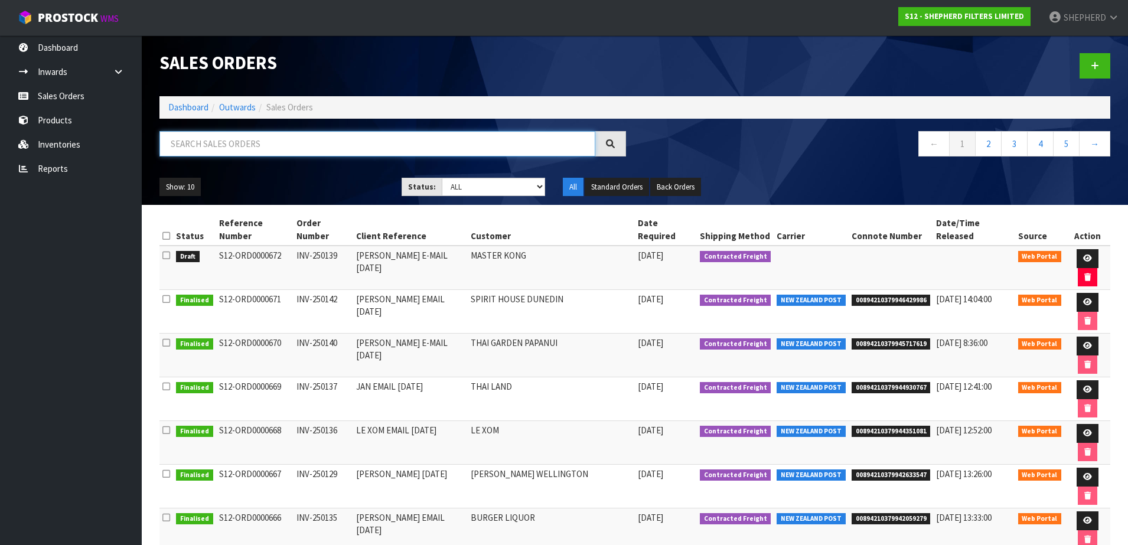
click at [282, 148] on input "text" at bounding box center [377, 143] width 436 height 25
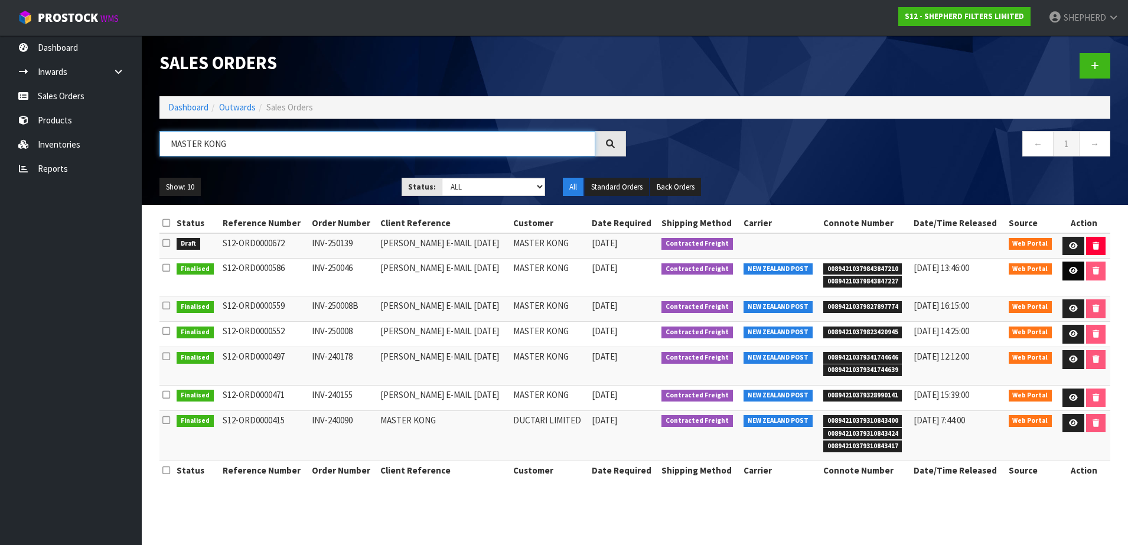
type input "MASTER KONG"
click at [1069, 270] on icon at bounding box center [1073, 271] width 9 height 8
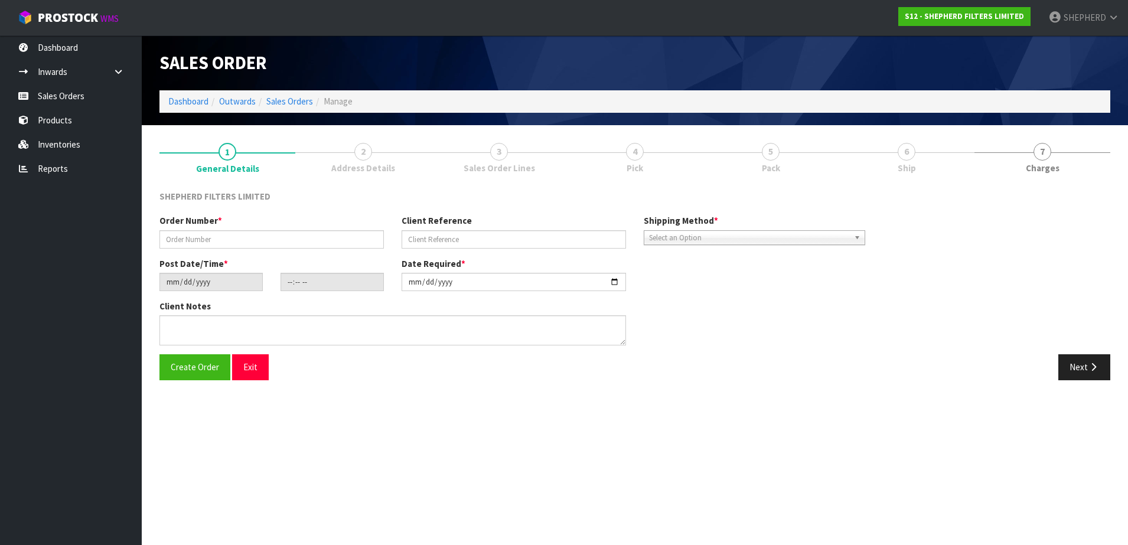
type input "INV-250046"
type input "[PERSON_NAME] E-MAIL [DATE]"
type input "[DATE]"
type input "15:53:00.000"
type input "[DATE]"
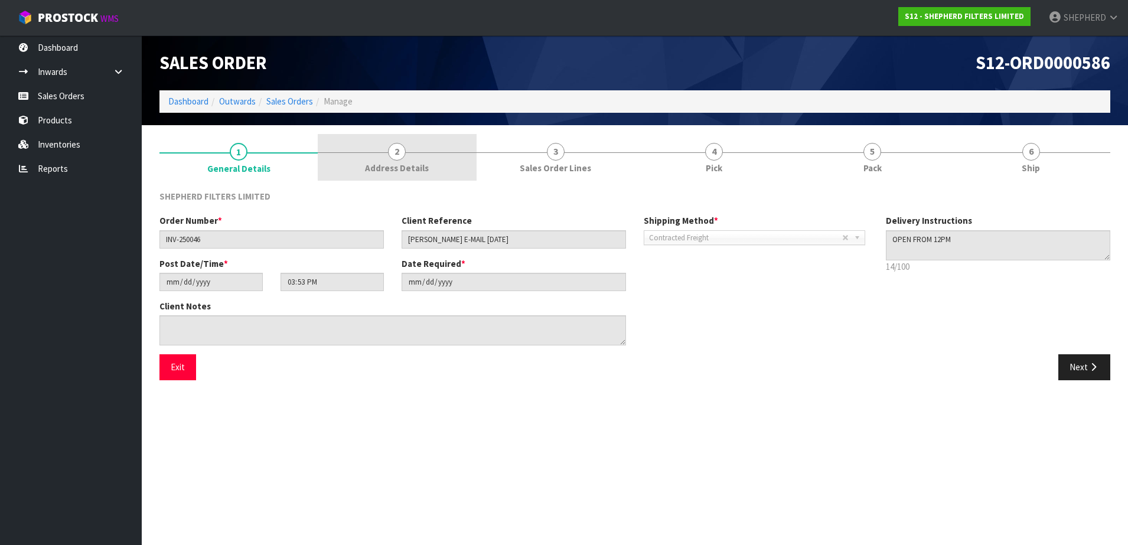
click at [400, 154] on span "2" at bounding box center [397, 152] width 18 height 18
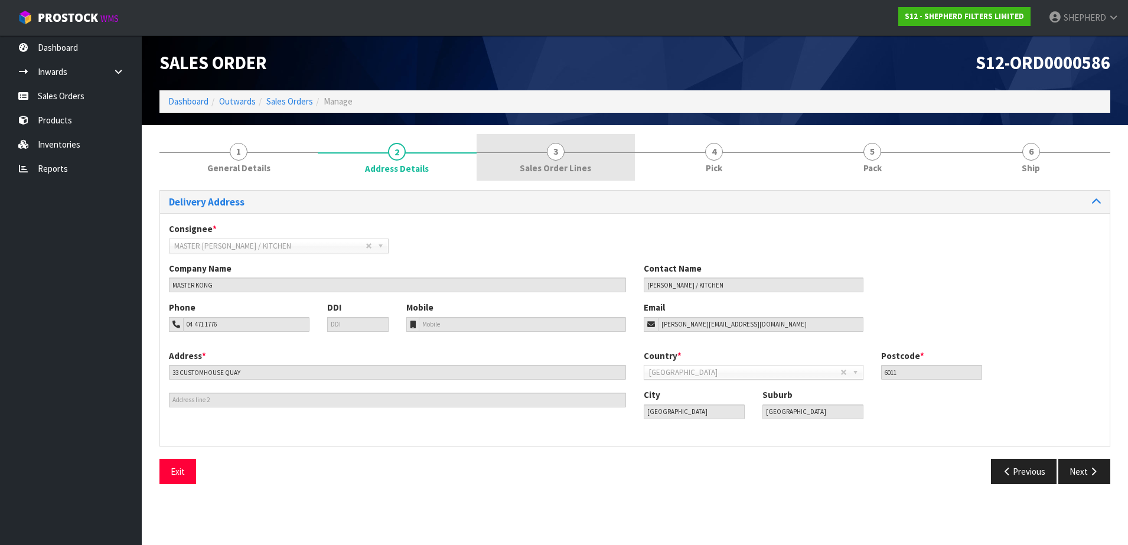
click at [560, 145] on span "3" at bounding box center [556, 152] width 18 height 18
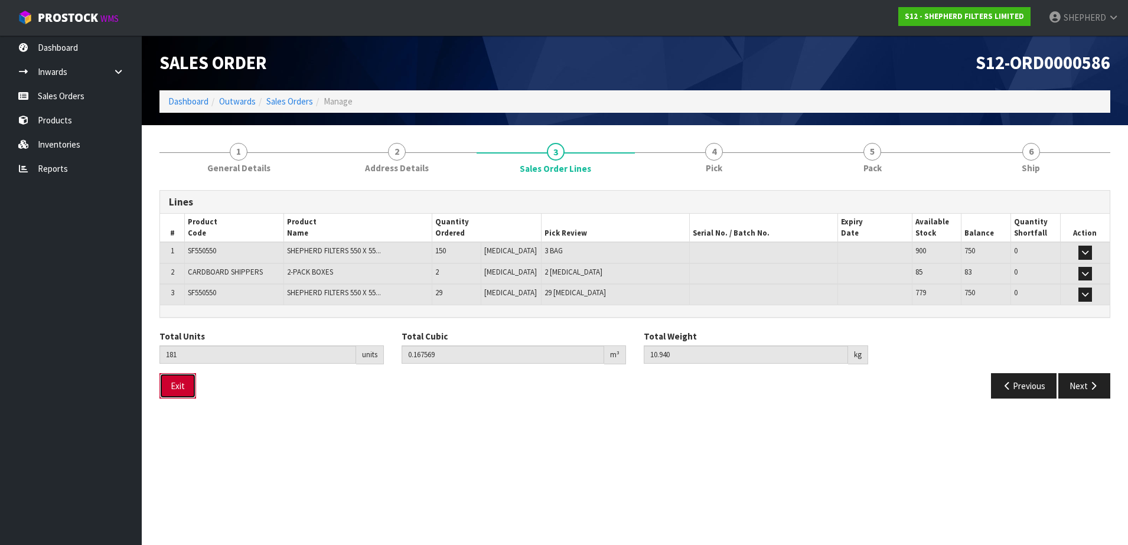
click at [179, 386] on button "Exit" at bounding box center [177, 385] width 37 height 25
